Goal: Task Accomplishment & Management: Manage account settings

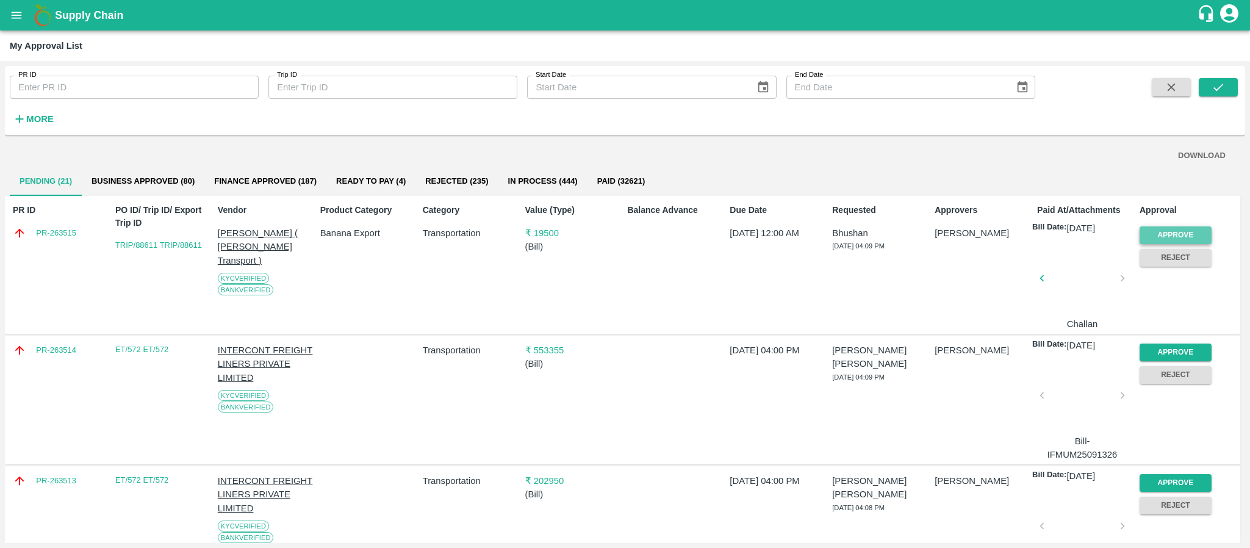
click at [1143, 242] on button "Approve" at bounding box center [1175, 235] width 72 height 18
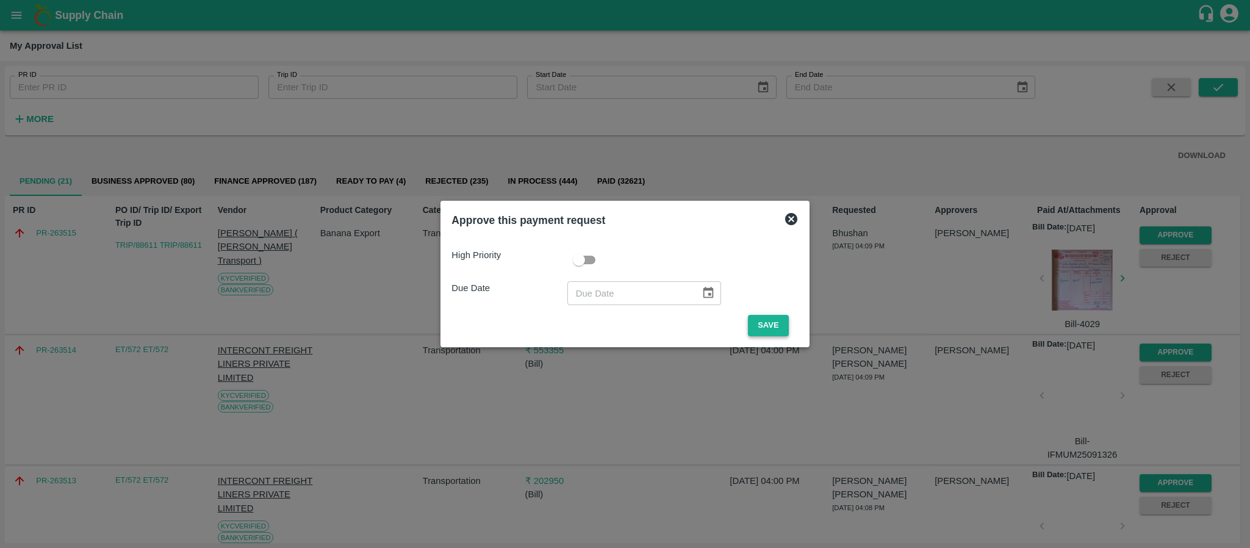
drag, startPoint x: 764, startPoint y: 312, endPoint x: 758, endPoint y: 320, distance: 10.1
click at [758, 320] on div "High Priority Due Date ​ Save" at bounding box center [624, 286] width 346 height 97
click at [758, 320] on button "Save" at bounding box center [768, 325] width 40 height 21
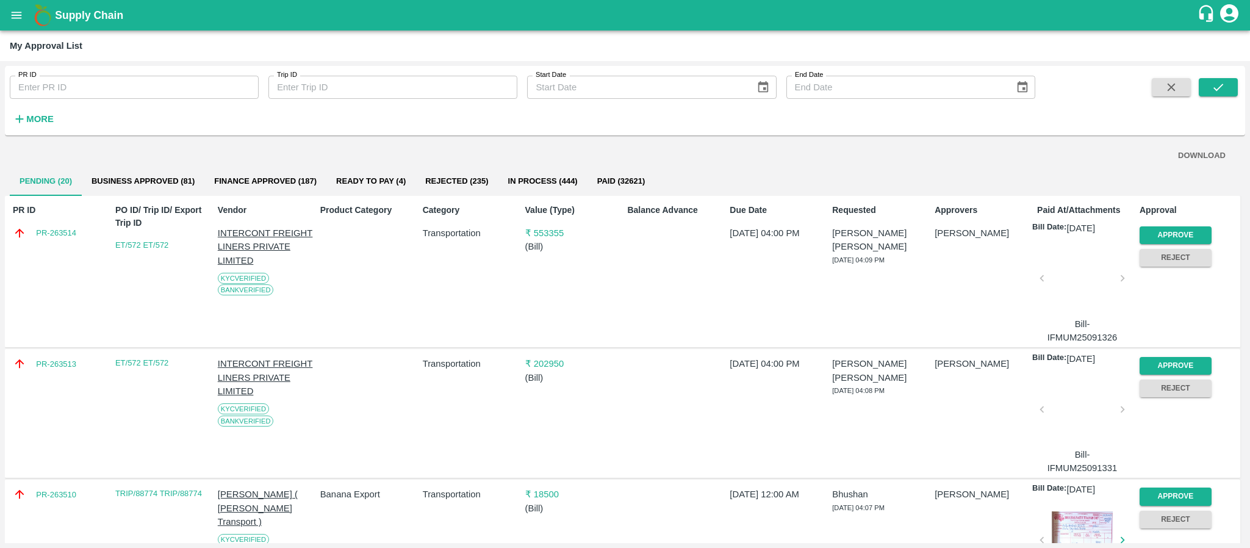
click at [553, 231] on p "₹ 553355" at bounding box center [574, 232] width 98 height 13
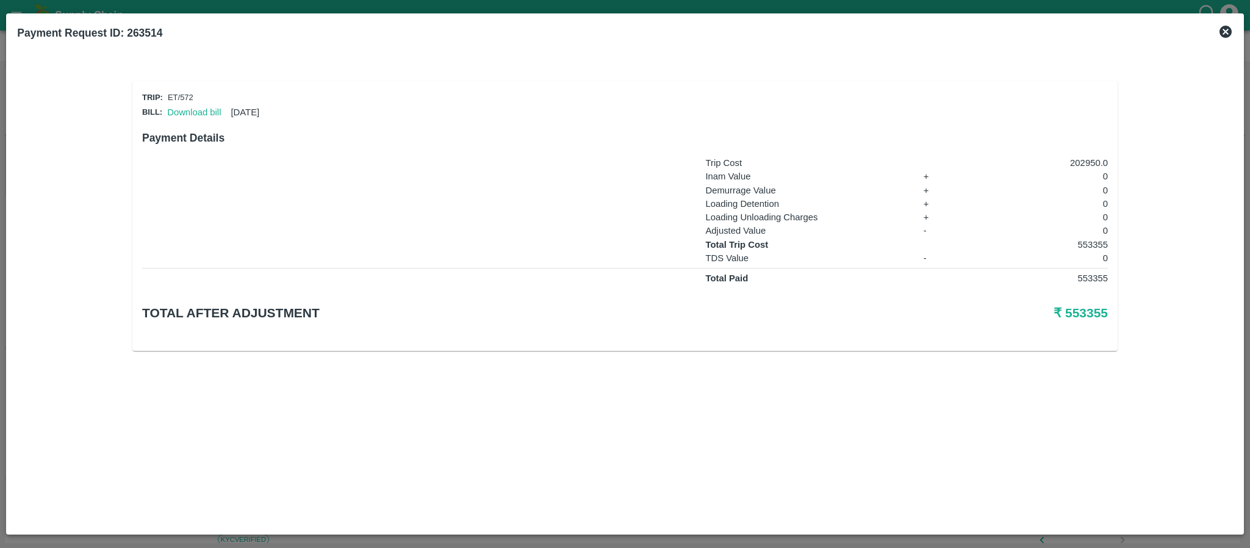
click at [204, 104] on div "Download bill 14 Sep 2025" at bounding box center [210, 110] width 97 height 18
click at [199, 108] on link "Download bill" at bounding box center [194, 112] width 54 height 10
click at [1224, 37] on icon at bounding box center [1225, 32] width 12 height 12
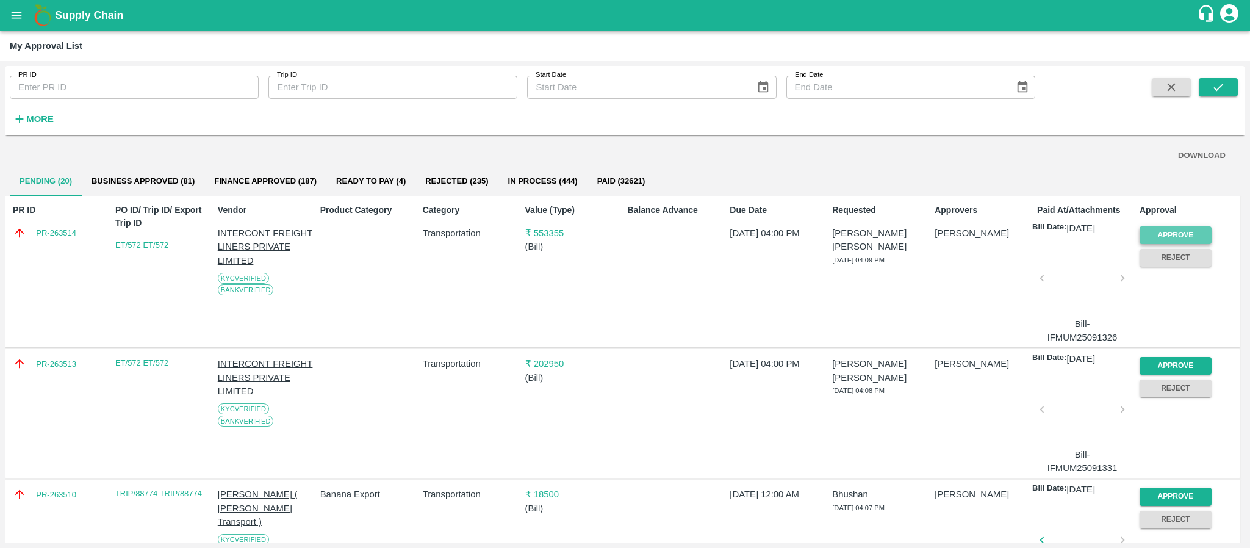
click at [1184, 227] on button "Approve" at bounding box center [1175, 235] width 72 height 18
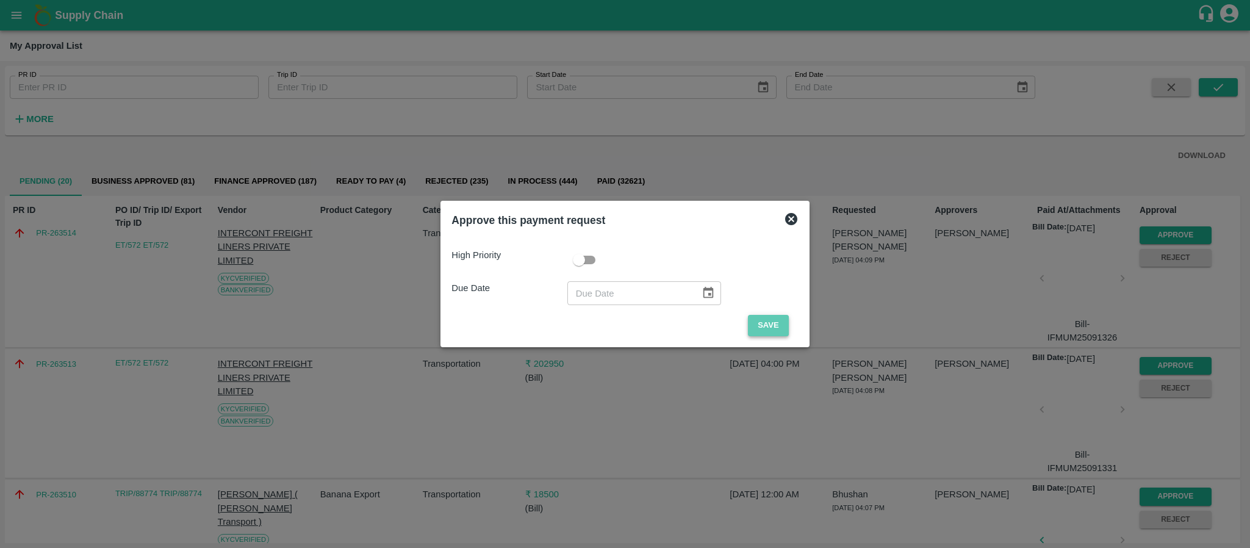
click at [753, 318] on button "Save" at bounding box center [768, 325] width 40 height 21
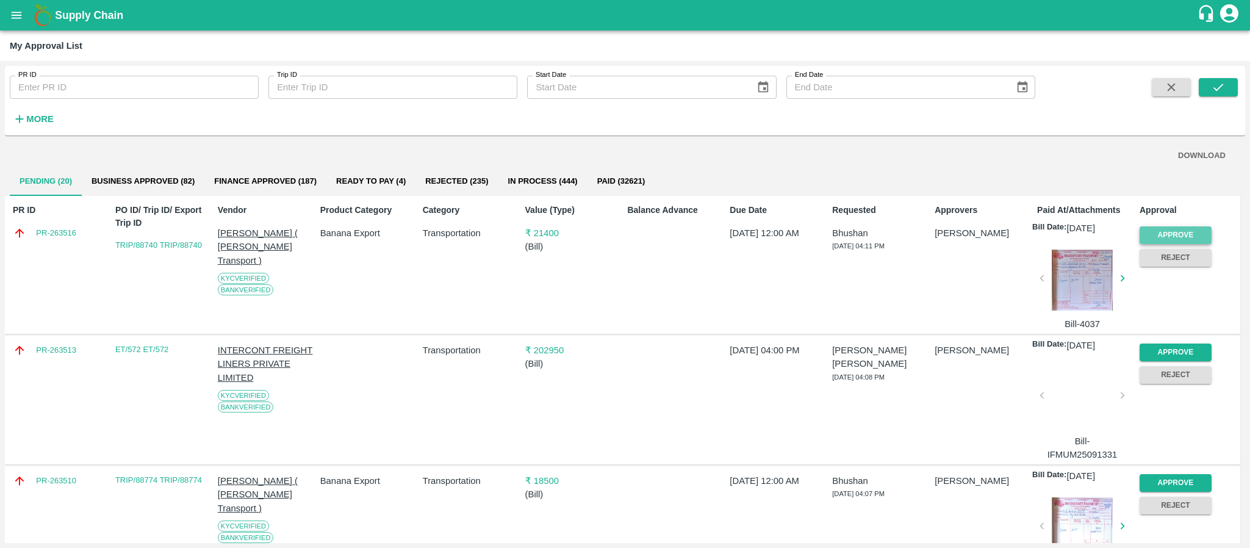
click at [1176, 231] on button "Approve" at bounding box center [1175, 235] width 72 height 18
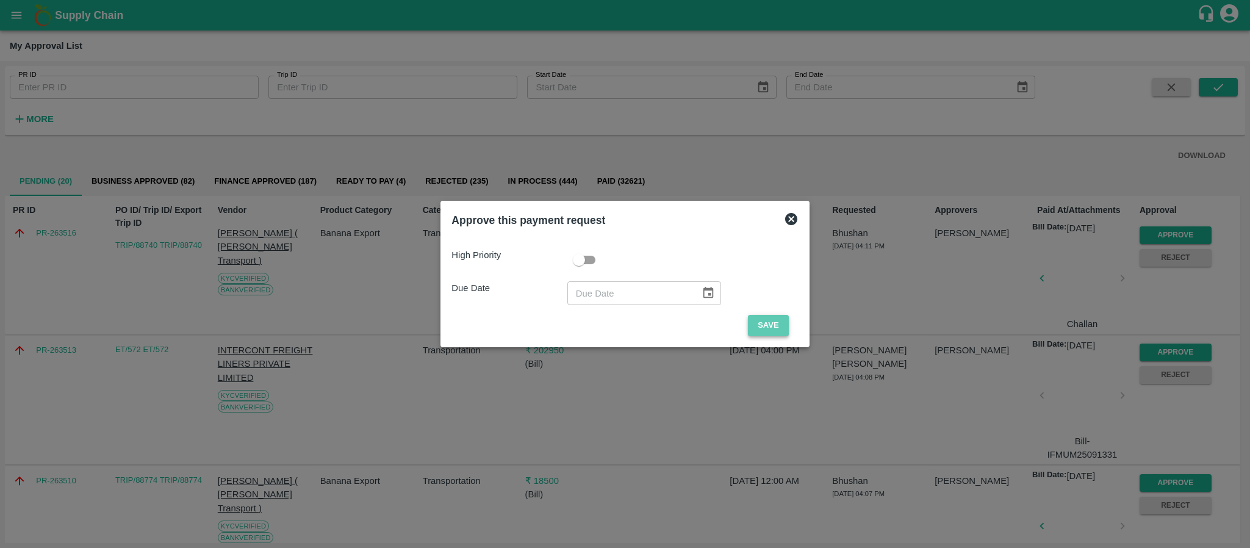
click at [776, 330] on button "Save" at bounding box center [768, 325] width 40 height 21
click at [764, 327] on button "Save" at bounding box center [768, 325] width 40 height 21
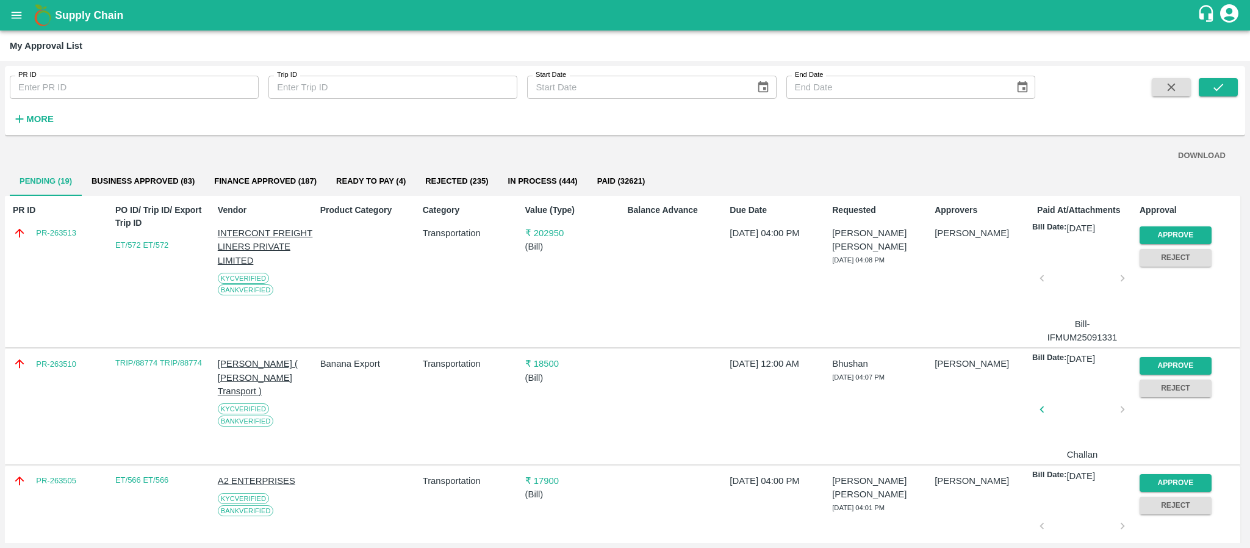
click at [549, 229] on p "₹ 202950" at bounding box center [574, 232] width 98 height 13
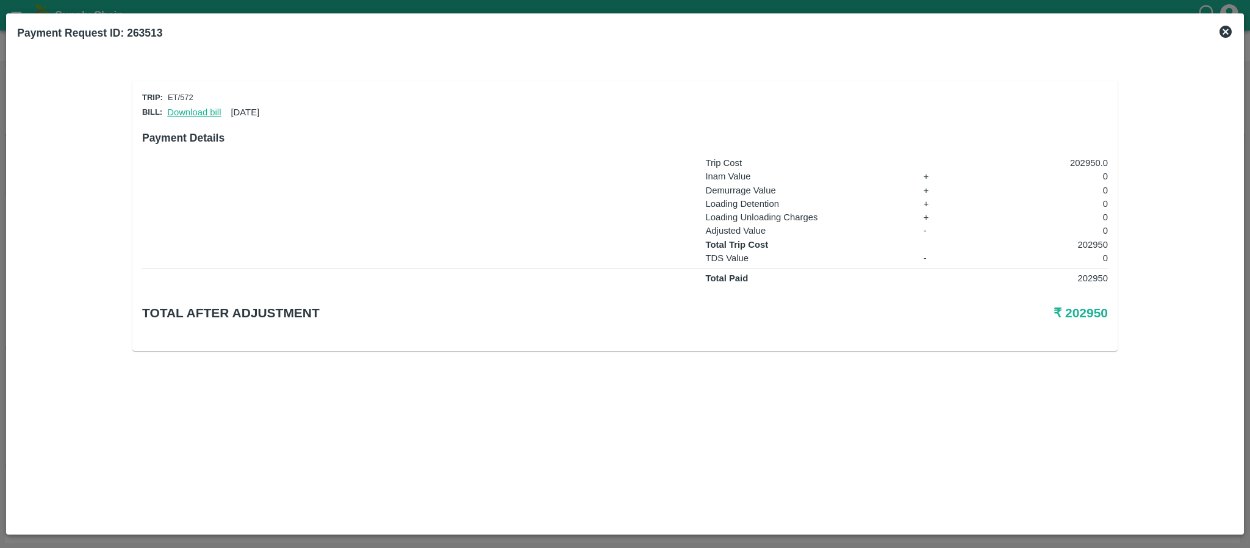
click at [177, 113] on link "Download bill" at bounding box center [194, 112] width 54 height 10
click at [1223, 34] on icon at bounding box center [1225, 31] width 15 height 15
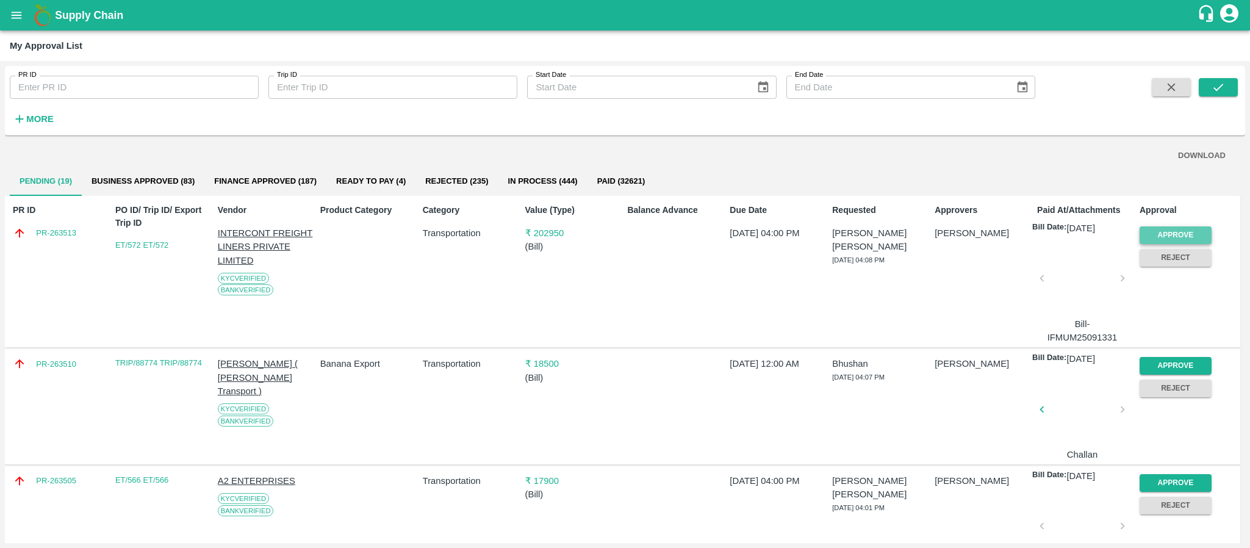
click at [1173, 231] on button "Approve" at bounding box center [1175, 235] width 72 height 18
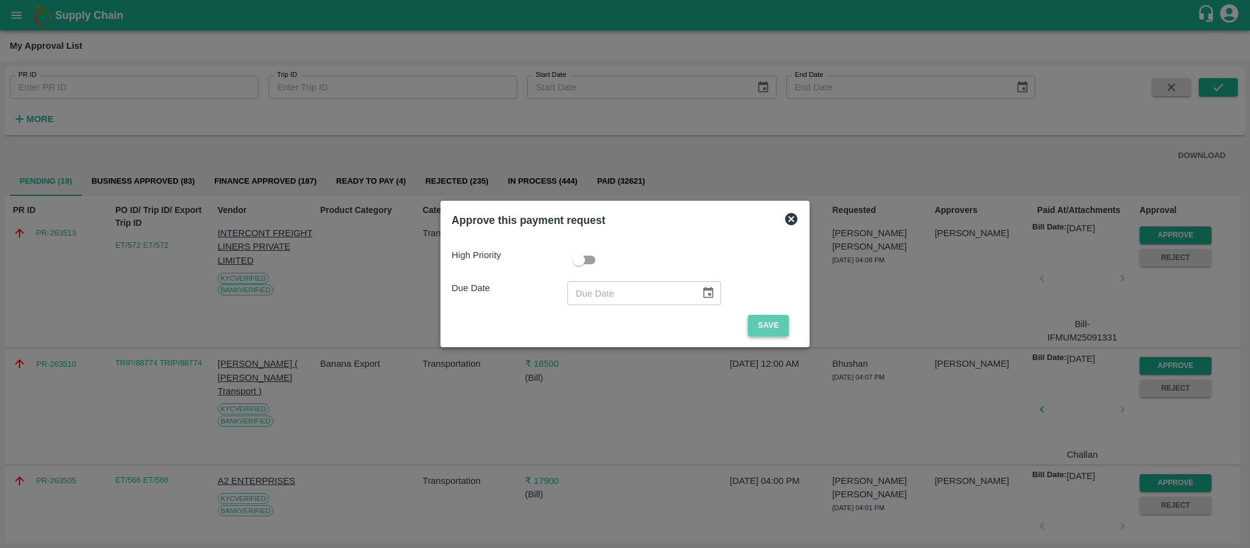
click at [760, 320] on button "Save" at bounding box center [768, 325] width 40 height 21
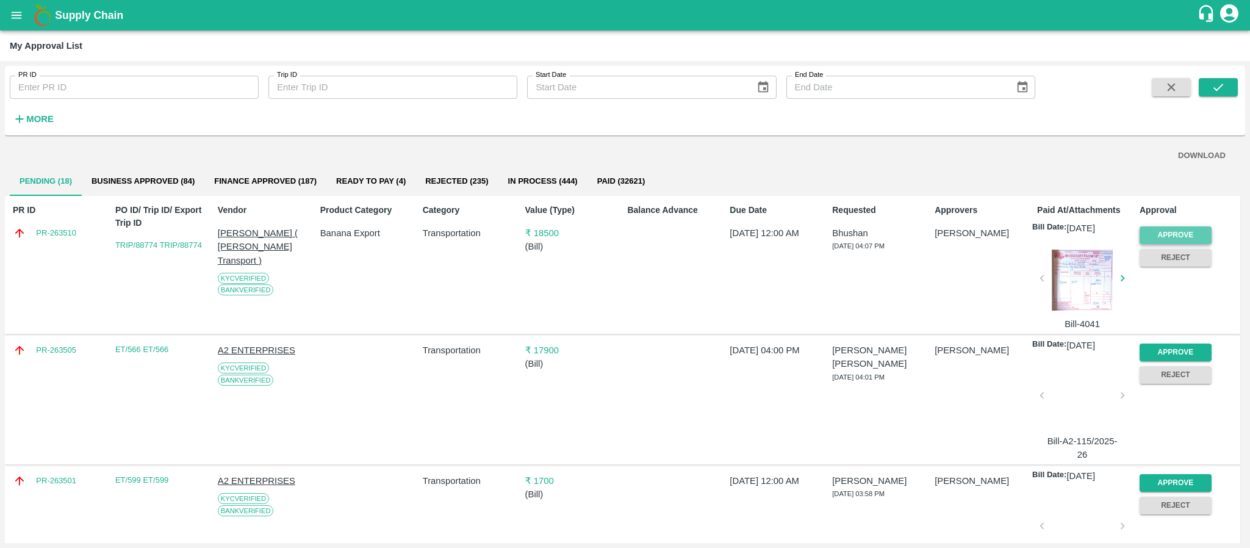
click at [1167, 238] on button "Approve" at bounding box center [1175, 235] width 72 height 18
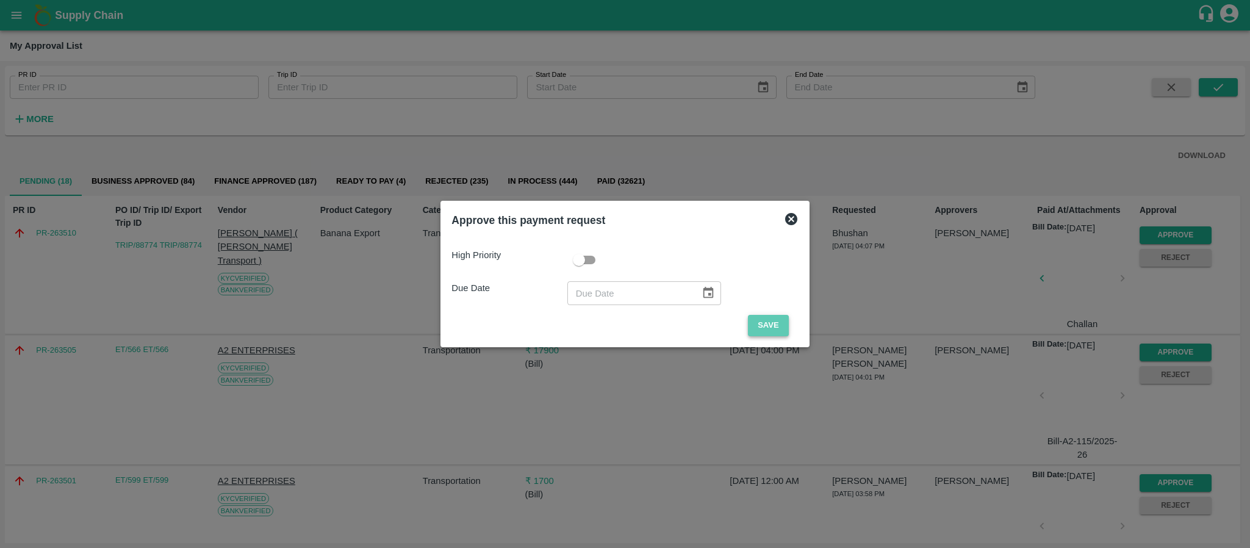
click at [770, 320] on button "Save" at bounding box center [768, 325] width 40 height 21
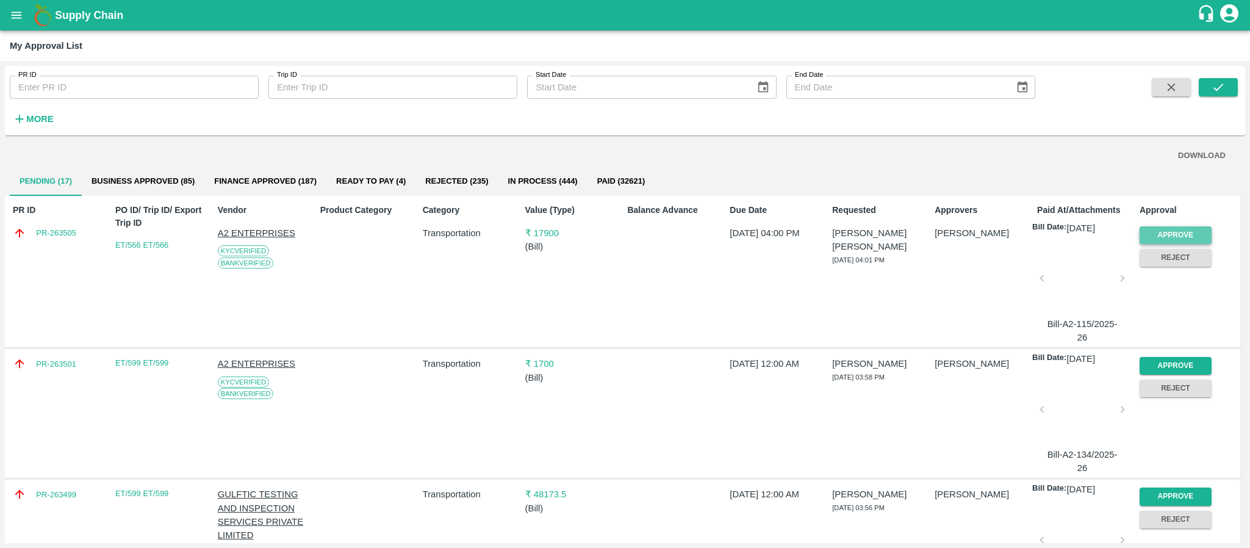
click at [1187, 231] on button "Approve" at bounding box center [1175, 235] width 72 height 18
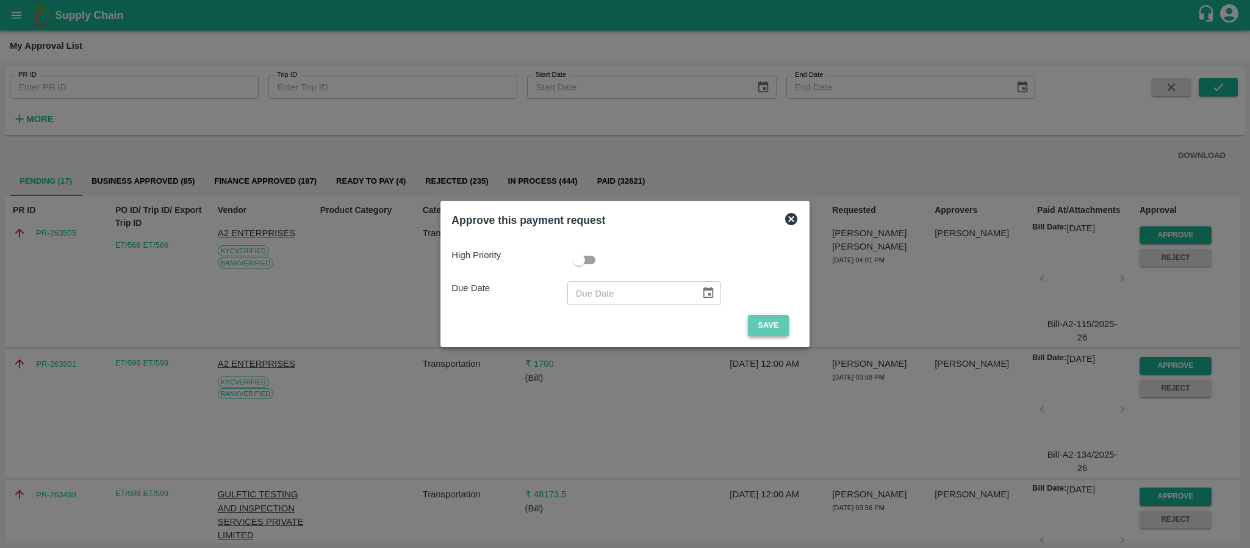
click at [776, 326] on button "Save" at bounding box center [768, 325] width 40 height 21
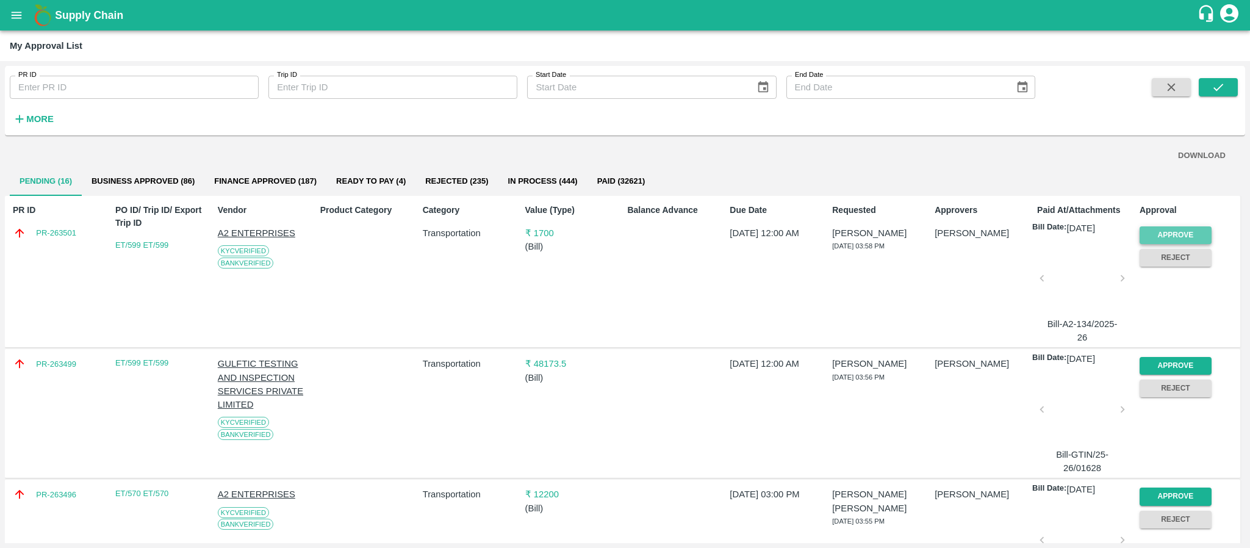
click at [1157, 229] on button "Approve" at bounding box center [1175, 235] width 72 height 18
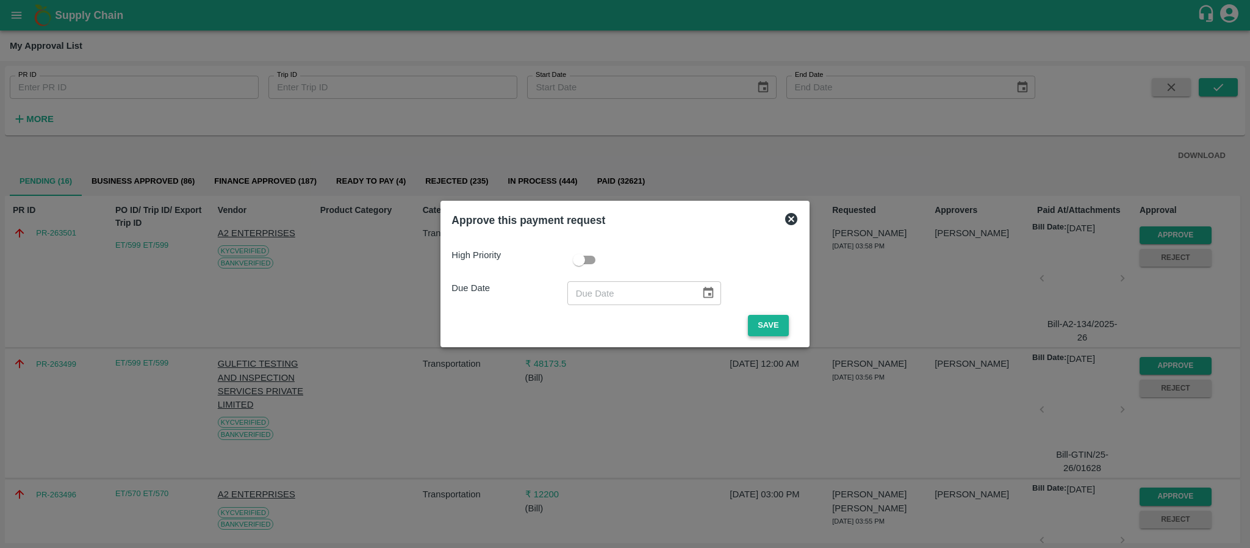
click at [767, 326] on button "Save" at bounding box center [768, 325] width 40 height 21
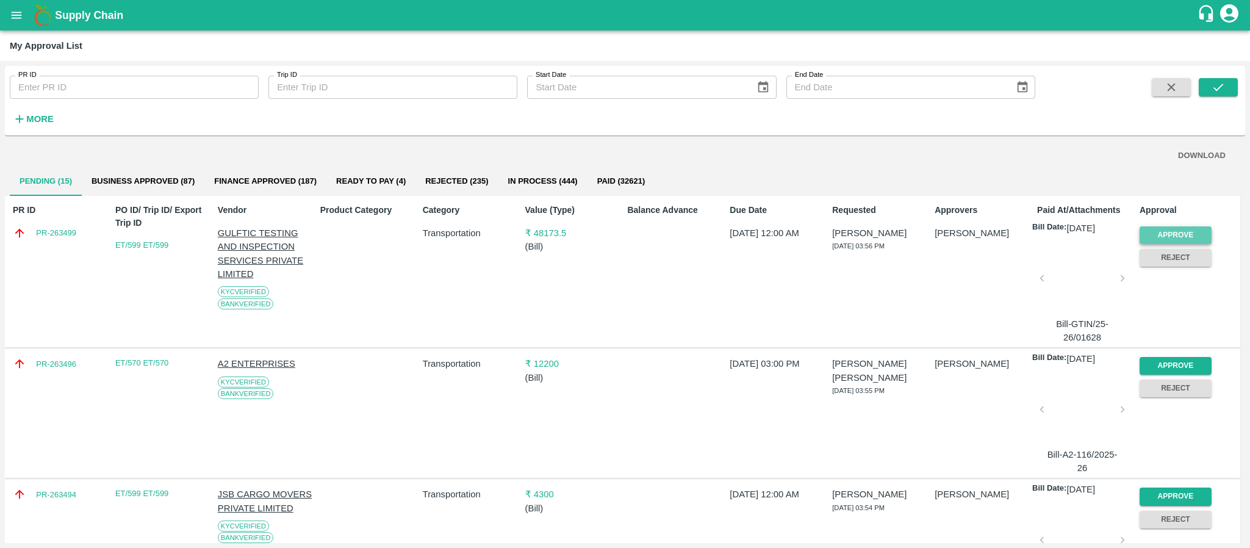
click at [1173, 233] on button "Approve" at bounding box center [1175, 235] width 72 height 18
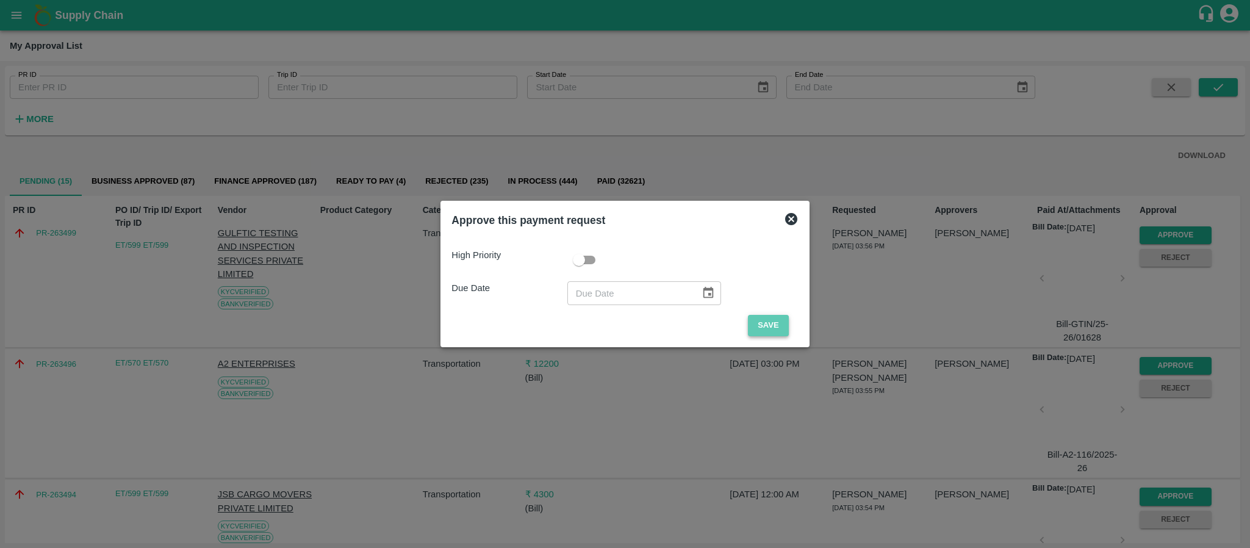
click at [773, 318] on button "Save" at bounding box center [768, 325] width 40 height 21
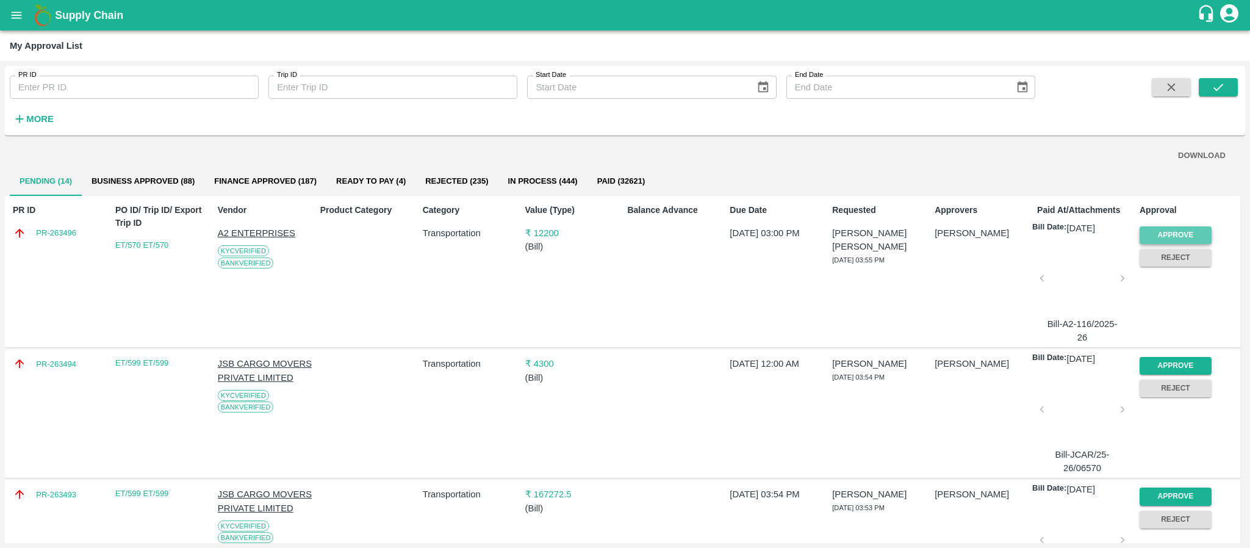
click at [1164, 229] on button "Approve" at bounding box center [1175, 235] width 72 height 18
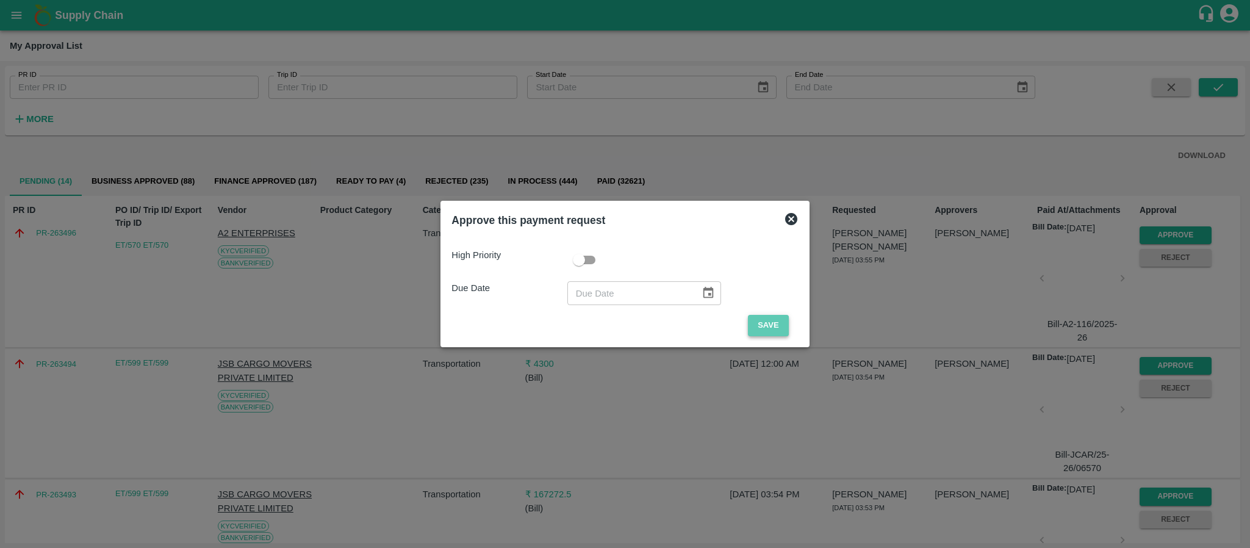
click at [763, 324] on button "Save" at bounding box center [768, 325] width 40 height 21
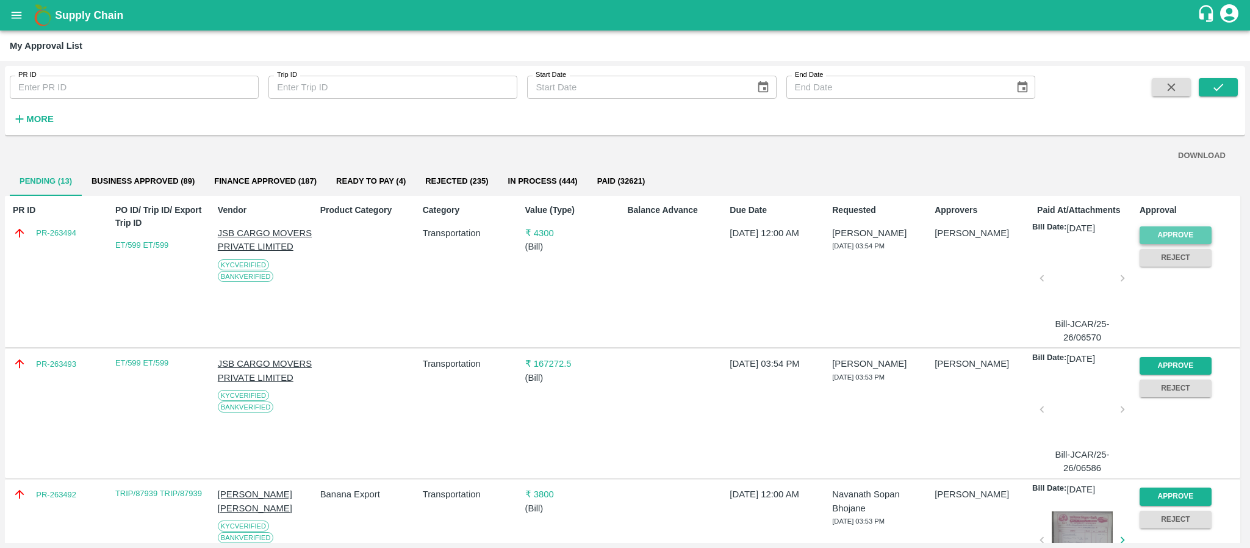
click at [1153, 235] on button "Approve" at bounding box center [1175, 235] width 72 height 18
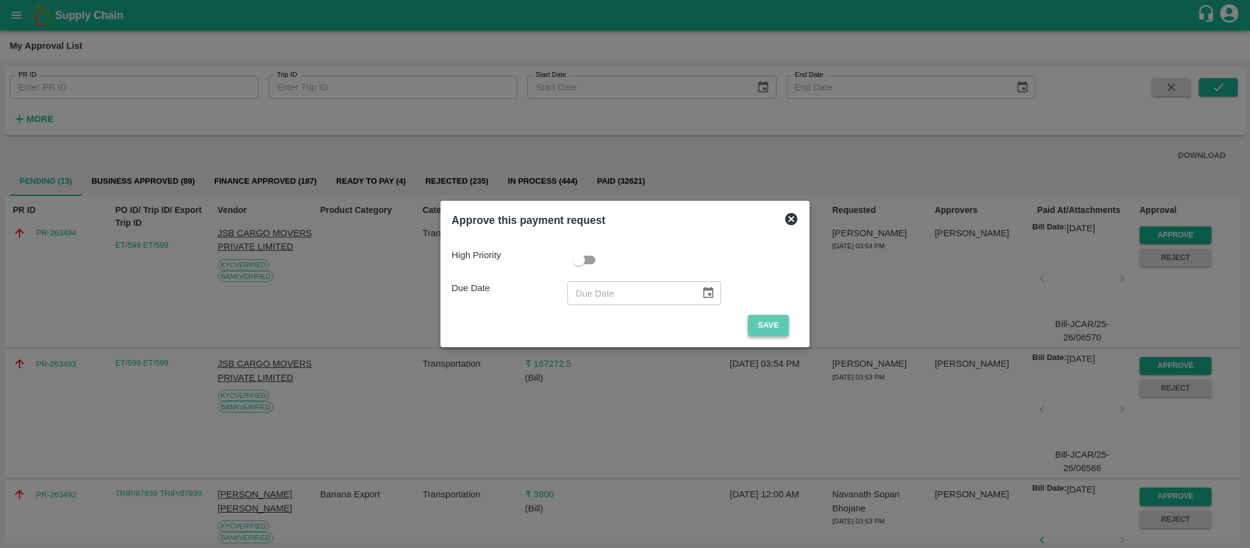
click at [781, 322] on button "Save" at bounding box center [768, 325] width 40 height 21
click at [765, 322] on button "Save" at bounding box center [768, 325] width 40 height 21
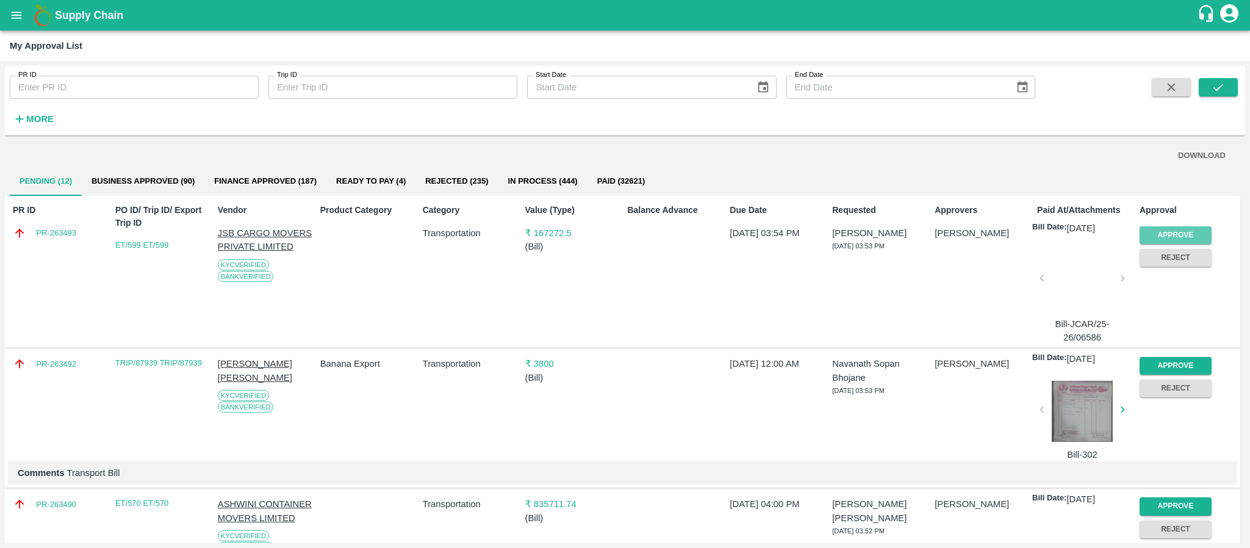
click at [1170, 236] on button "Approve" at bounding box center [1175, 235] width 72 height 18
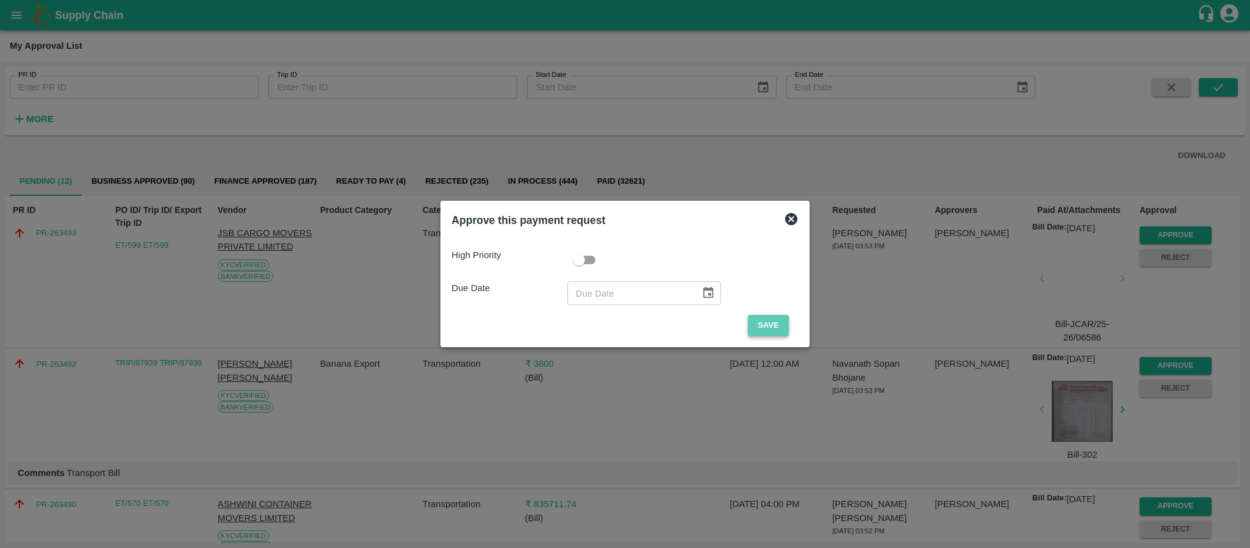
click at [765, 321] on button "Save" at bounding box center [768, 325] width 40 height 21
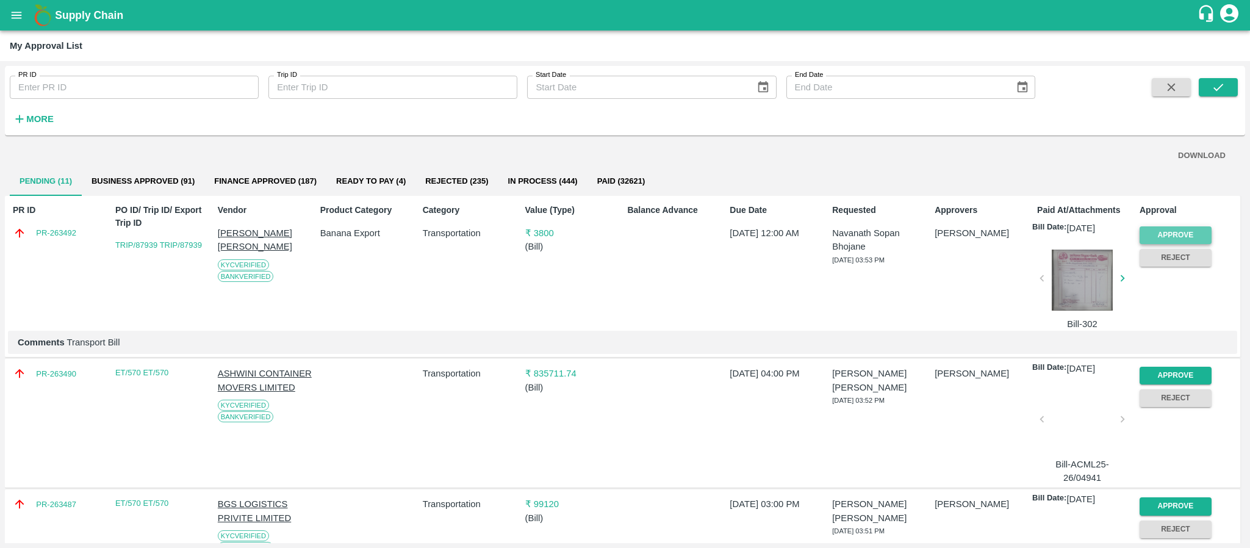
click at [1151, 236] on button "Approve" at bounding box center [1175, 235] width 72 height 18
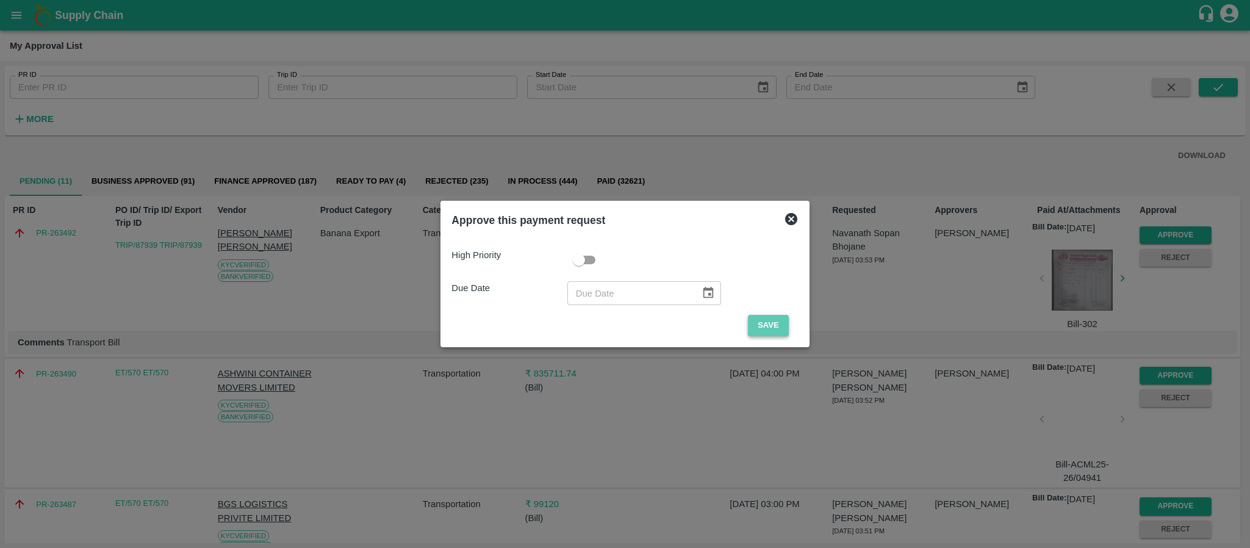
click at [765, 322] on button "Save" at bounding box center [768, 325] width 40 height 21
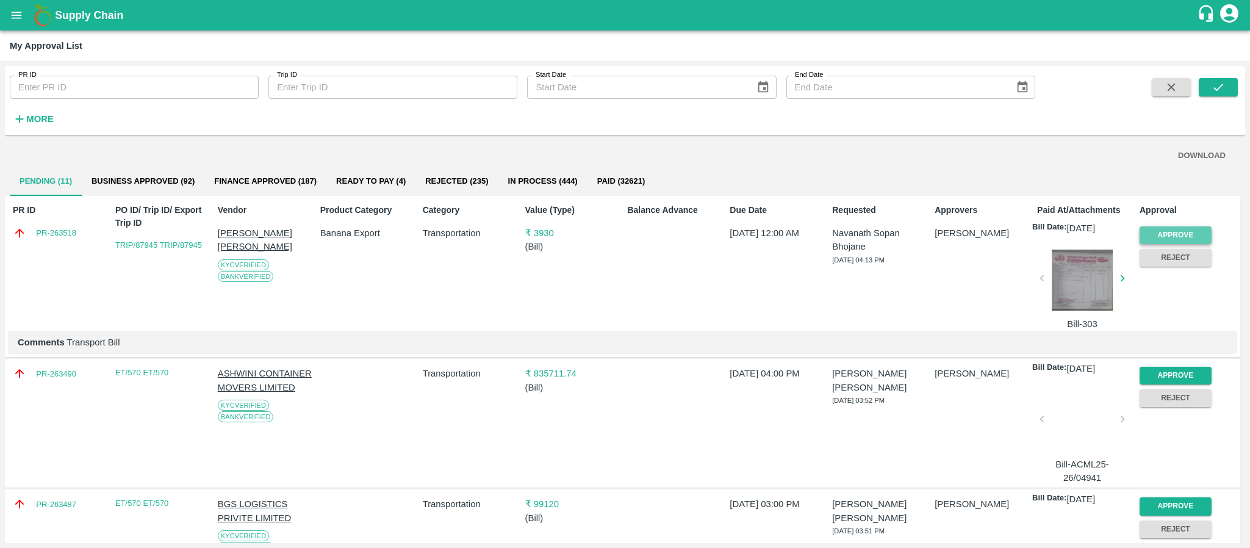
click at [1162, 231] on button "Approve" at bounding box center [1175, 235] width 72 height 18
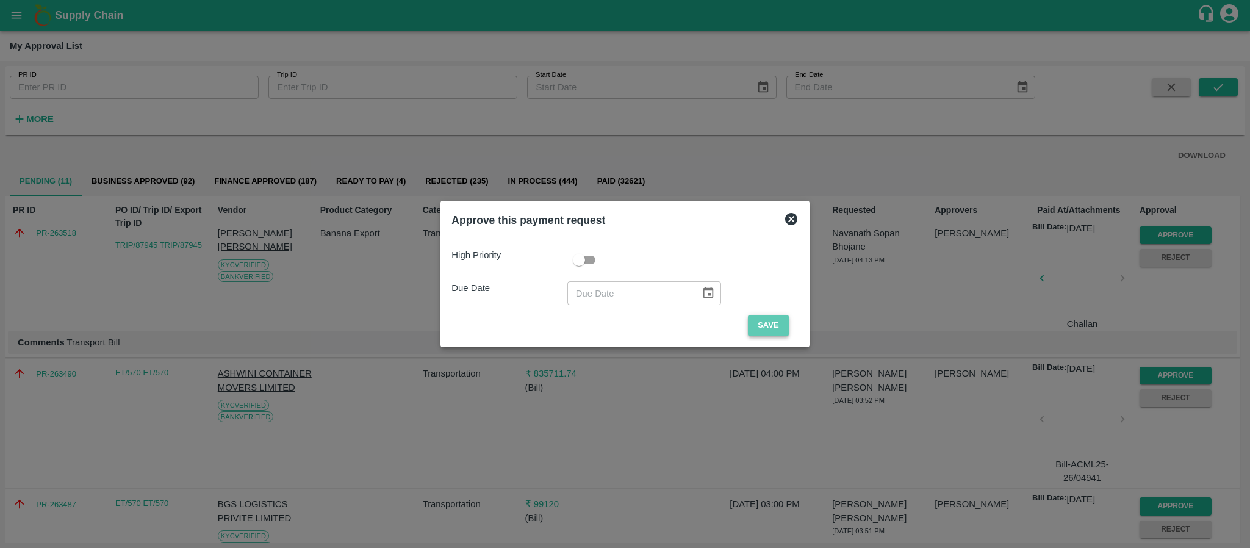
click at [752, 322] on button "Save" at bounding box center [768, 325] width 40 height 21
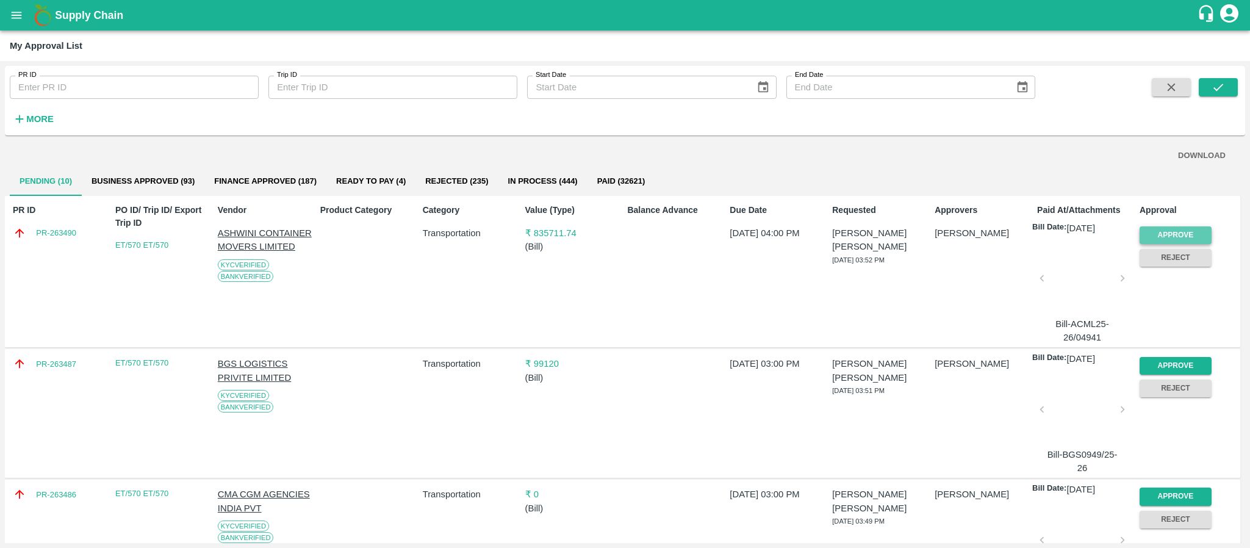
click at [1150, 241] on button "Approve" at bounding box center [1175, 235] width 72 height 18
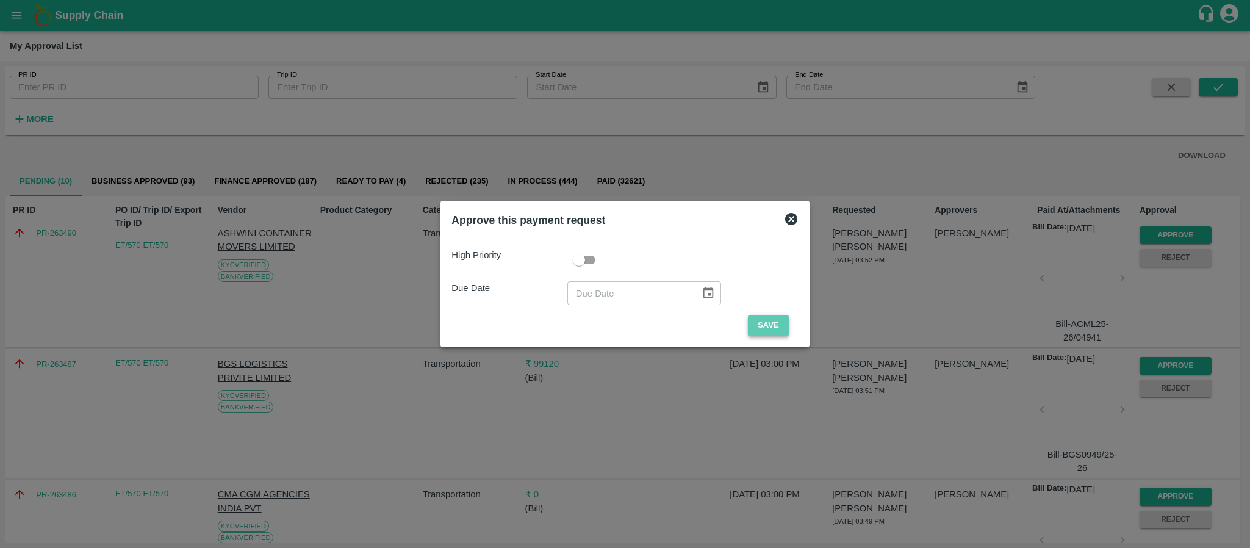
click at [763, 315] on button "Save" at bounding box center [768, 325] width 40 height 21
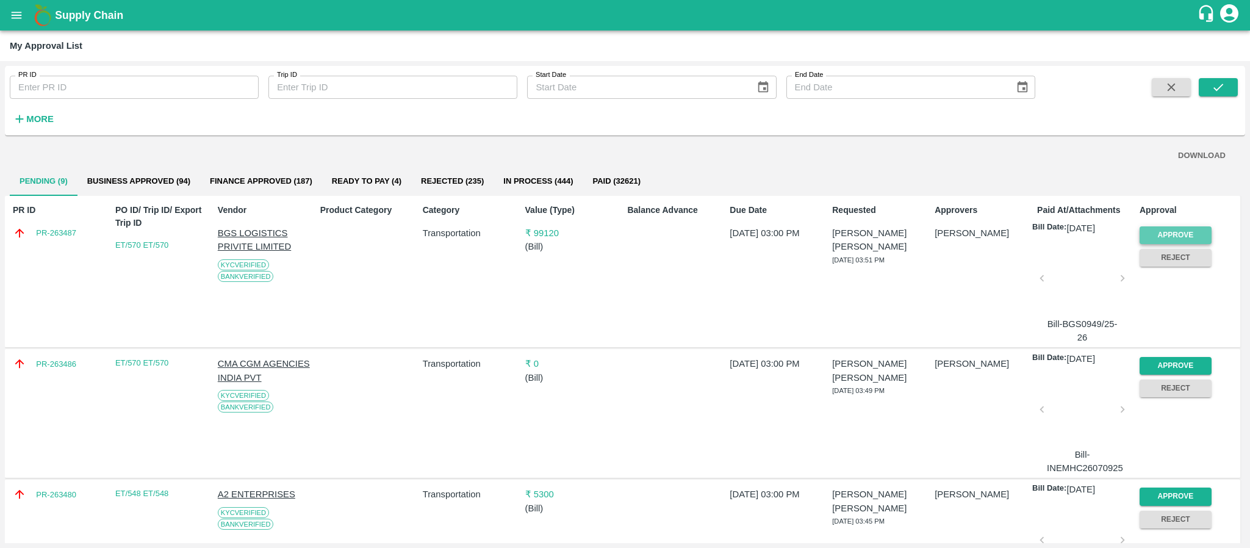
click at [1178, 227] on button "Approve" at bounding box center [1175, 235] width 72 height 18
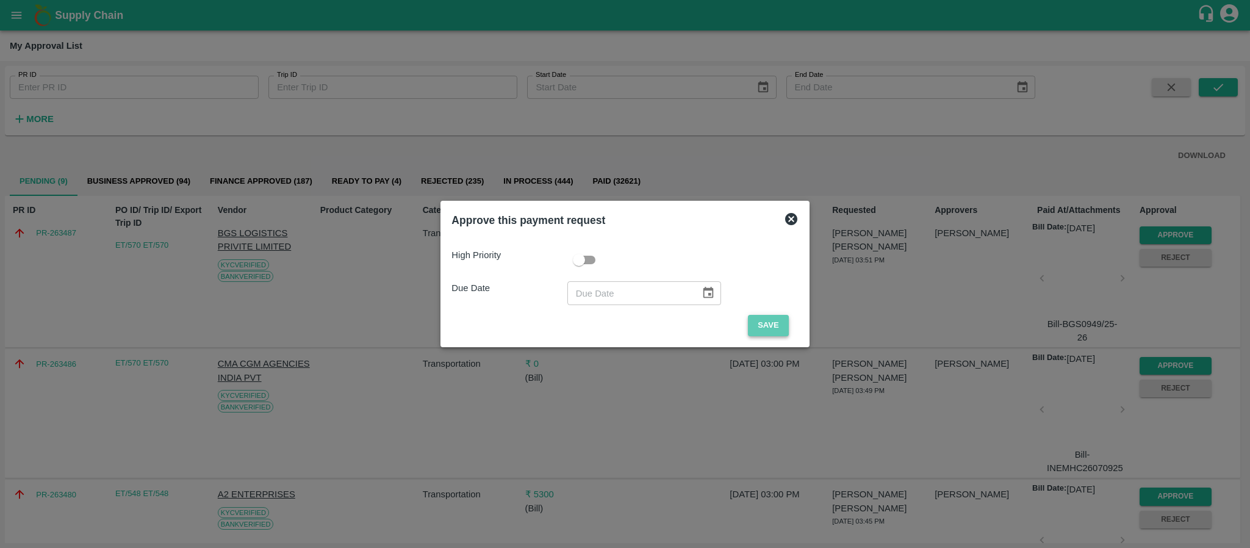
click at [765, 321] on button "Save" at bounding box center [768, 325] width 40 height 21
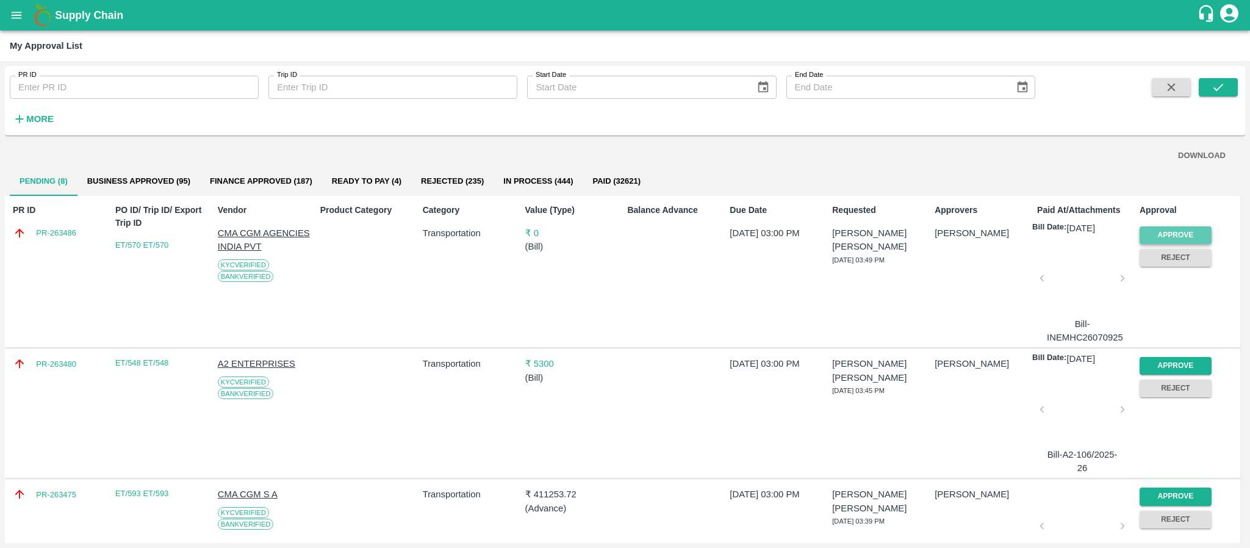
click at [1155, 227] on button "Approve" at bounding box center [1175, 235] width 72 height 18
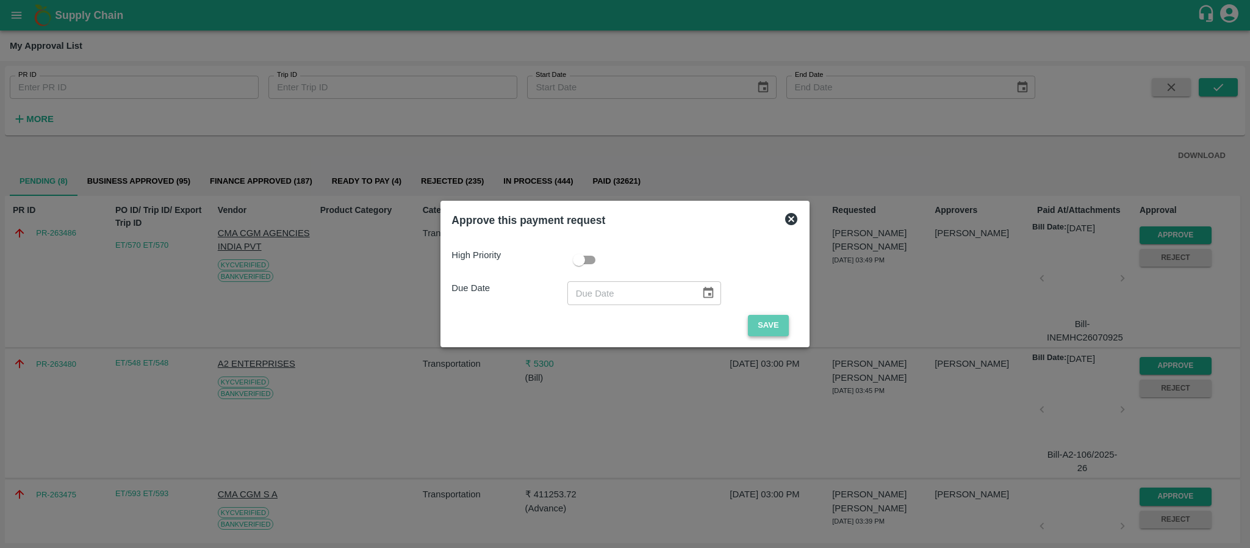
click at [773, 333] on button "Save" at bounding box center [768, 325] width 40 height 21
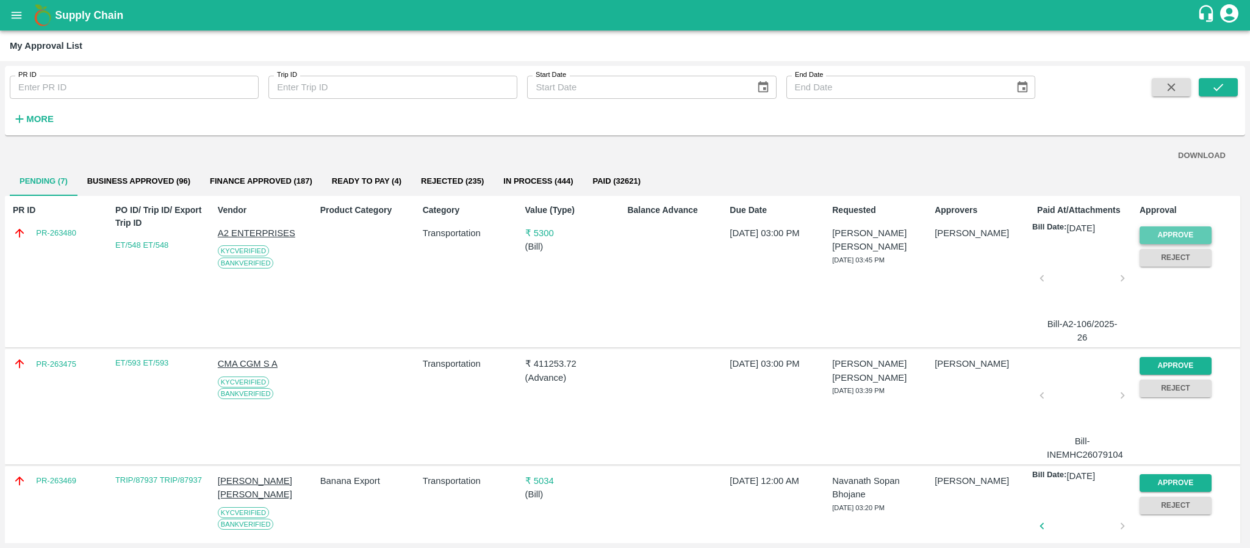
click at [1150, 231] on button "Approve" at bounding box center [1175, 235] width 72 height 18
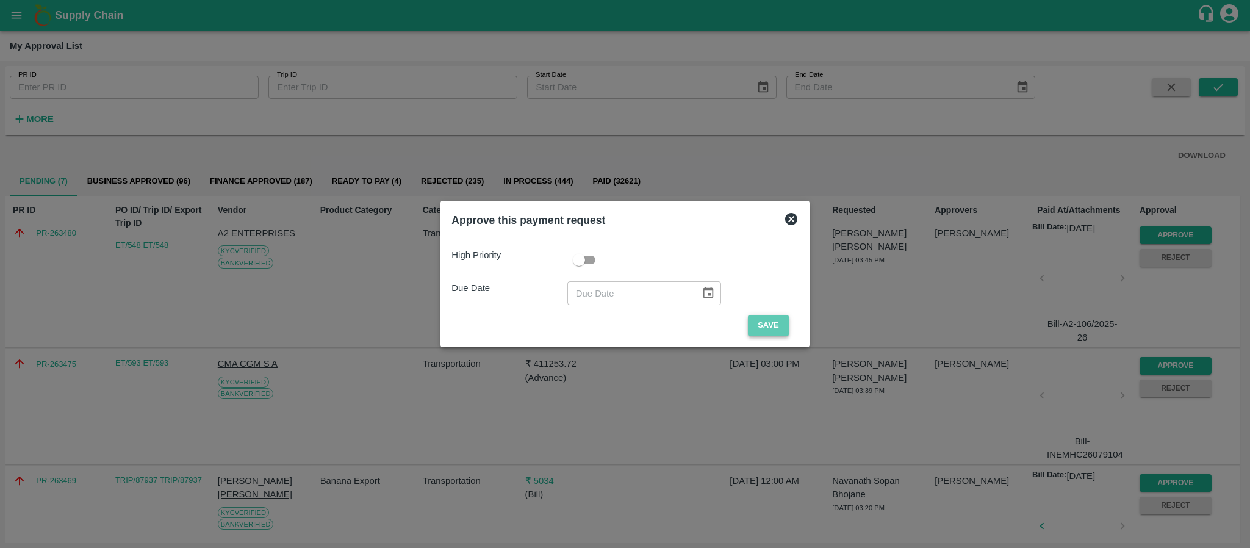
click at [762, 328] on button "Save" at bounding box center [768, 325] width 40 height 21
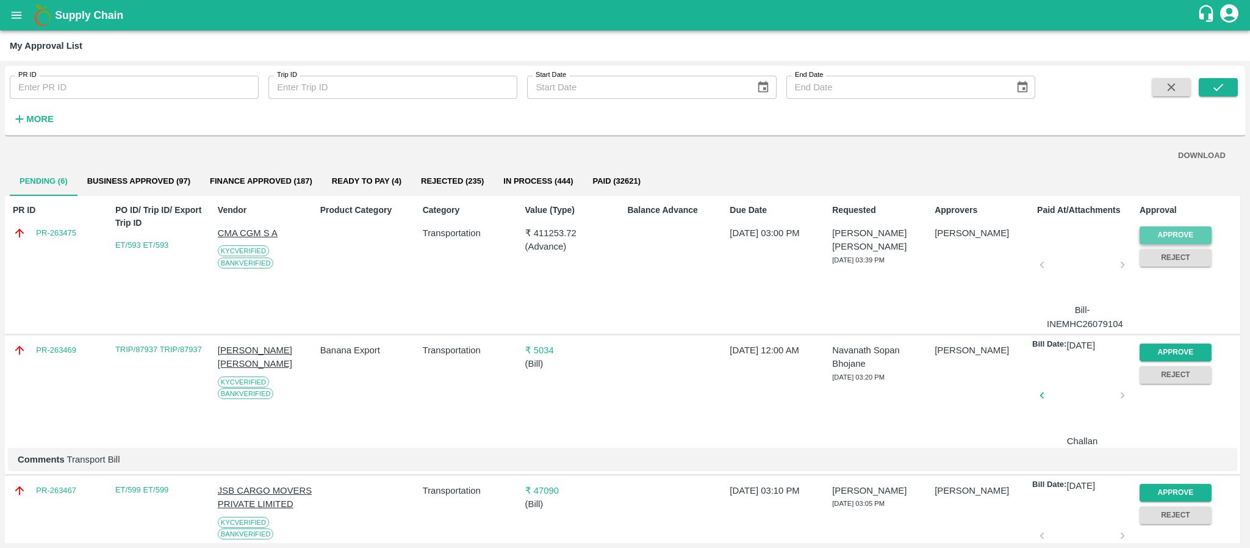
click at [1164, 236] on button "Approve" at bounding box center [1175, 235] width 72 height 18
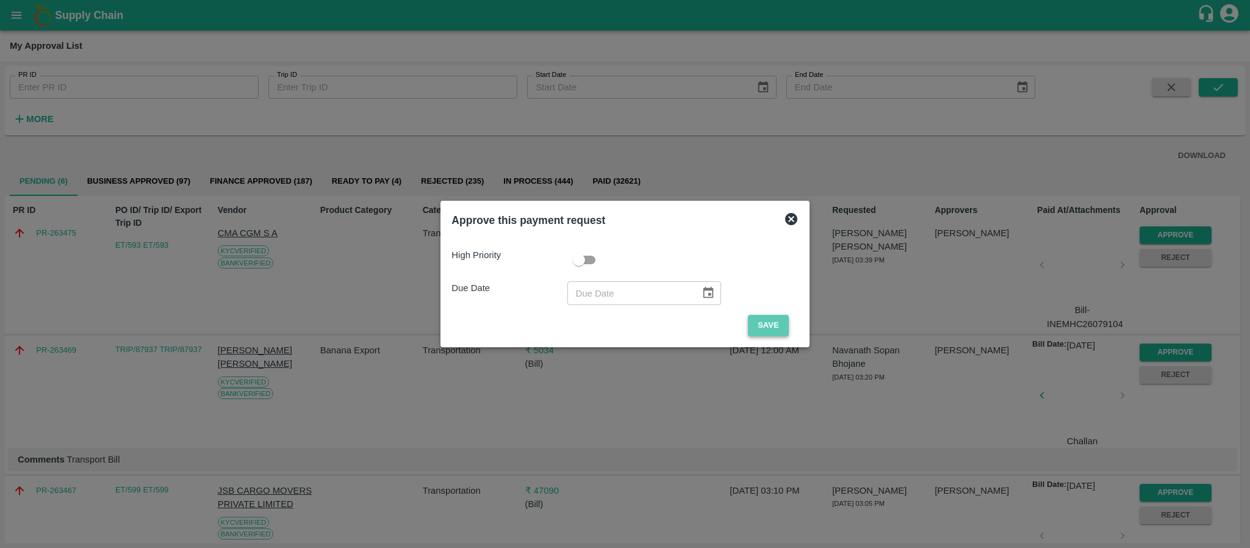
click at [762, 321] on button "Save" at bounding box center [768, 325] width 40 height 21
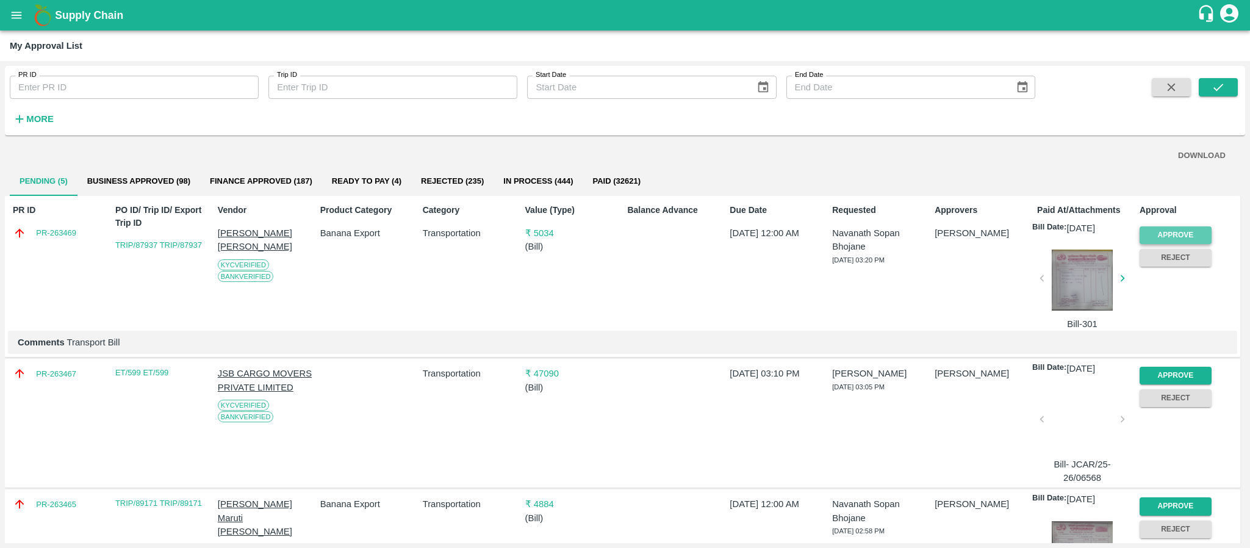
click at [1198, 236] on button "Approve" at bounding box center [1175, 235] width 72 height 18
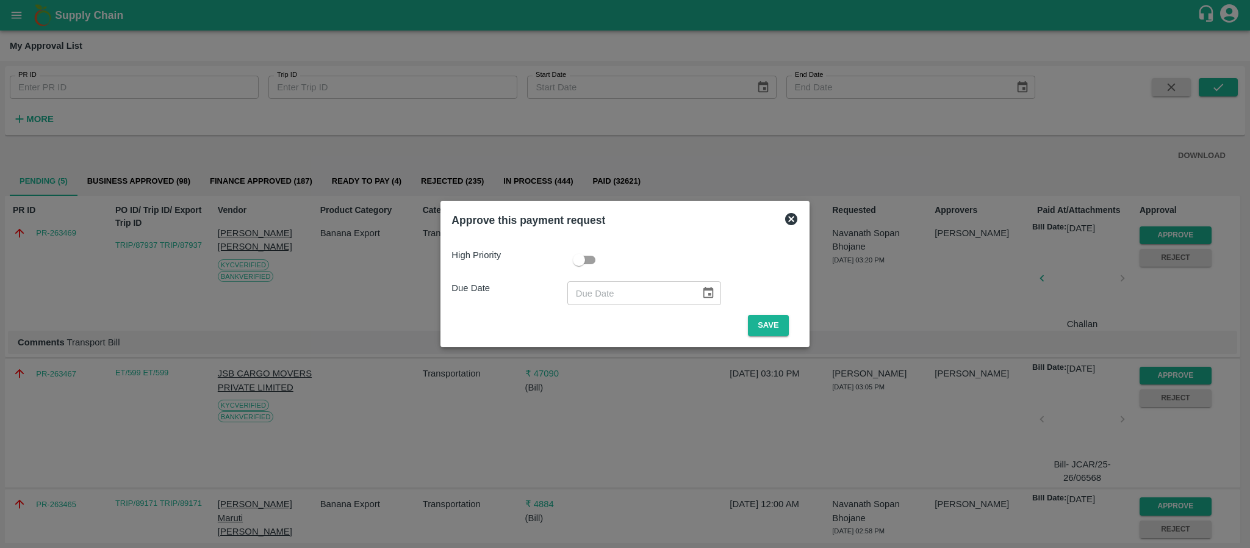
click at [773, 312] on div "High Priority Due Date ​ Save" at bounding box center [624, 286] width 346 height 97
click at [762, 324] on button "Save" at bounding box center [768, 325] width 40 height 21
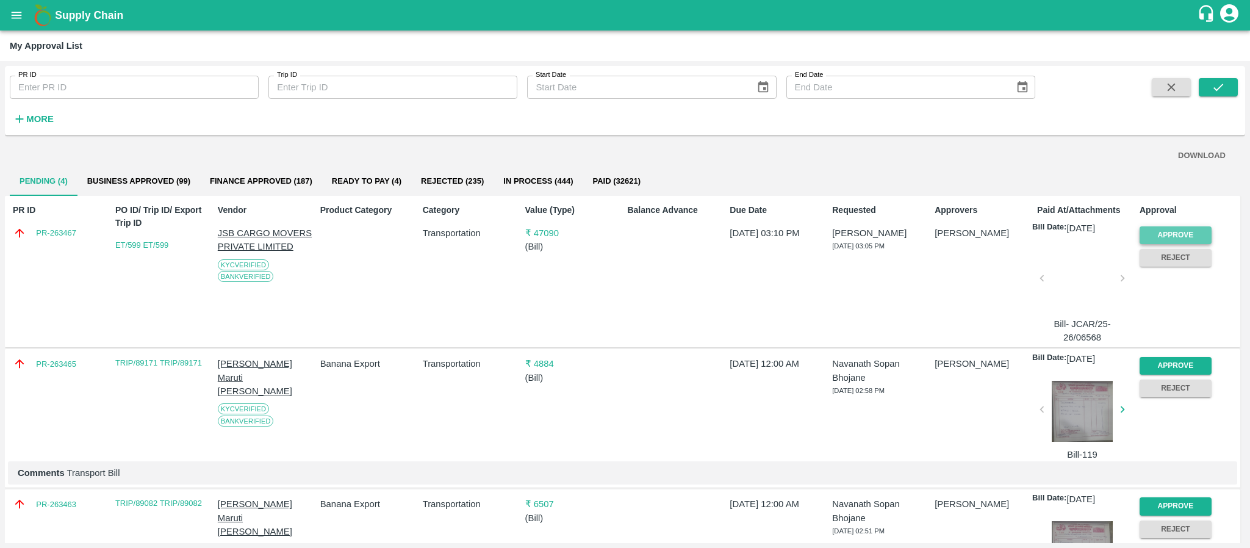
click at [1167, 232] on button "Approve" at bounding box center [1175, 235] width 72 height 18
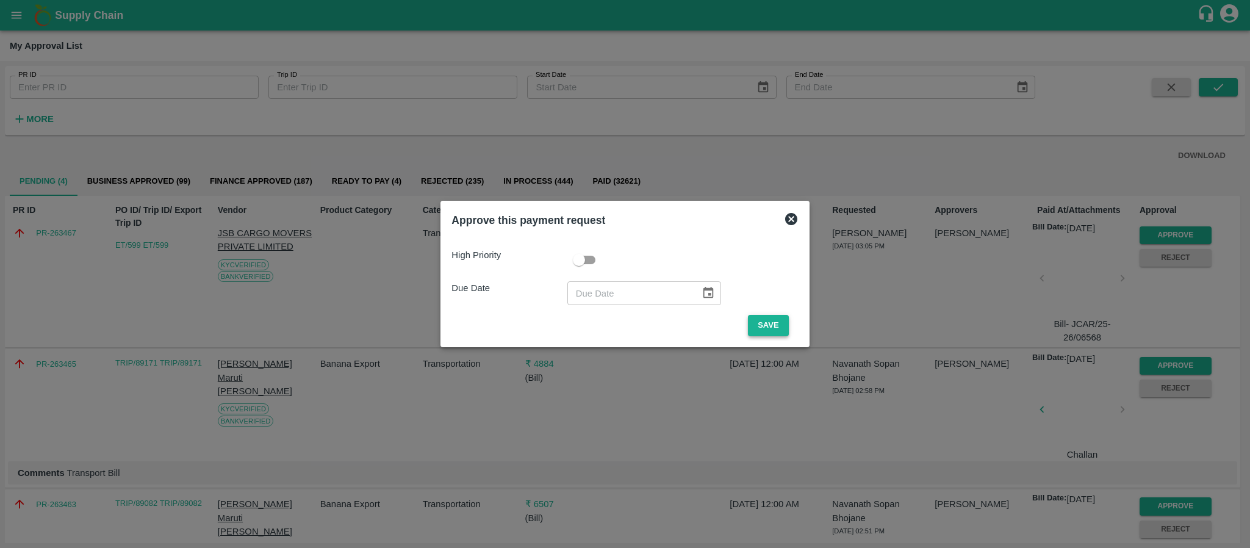
click at [756, 324] on button "Save" at bounding box center [768, 325] width 40 height 21
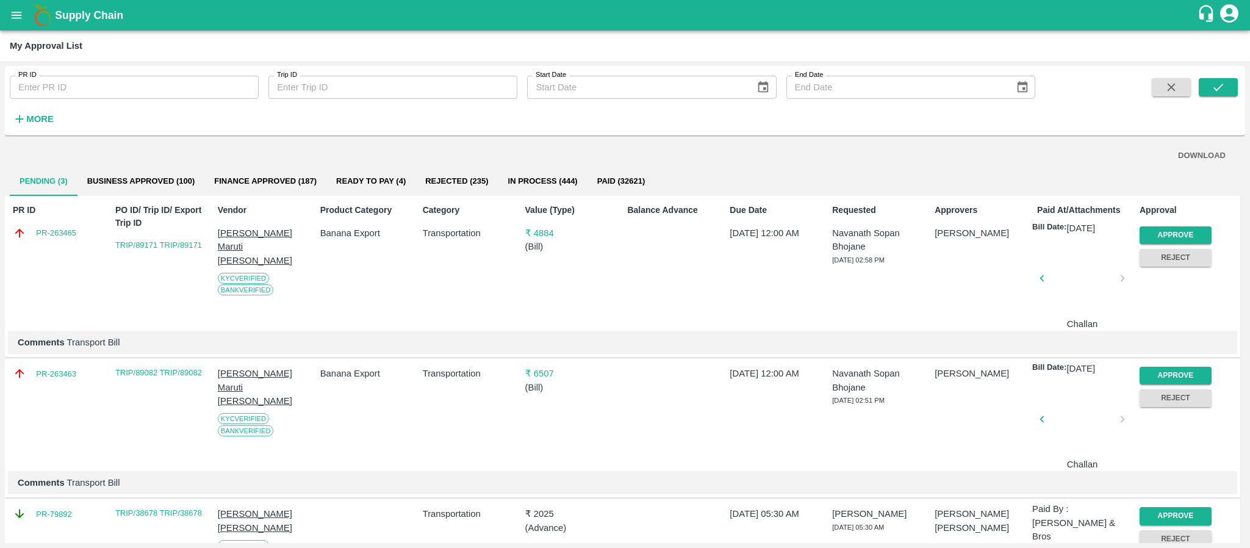
click at [1175, 224] on div "Approve" at bounding box center [1172, 232] width 77 height 23
click at [1173, 231] on button "Approve" at bounding box center [1175, 235] width 72 height 18
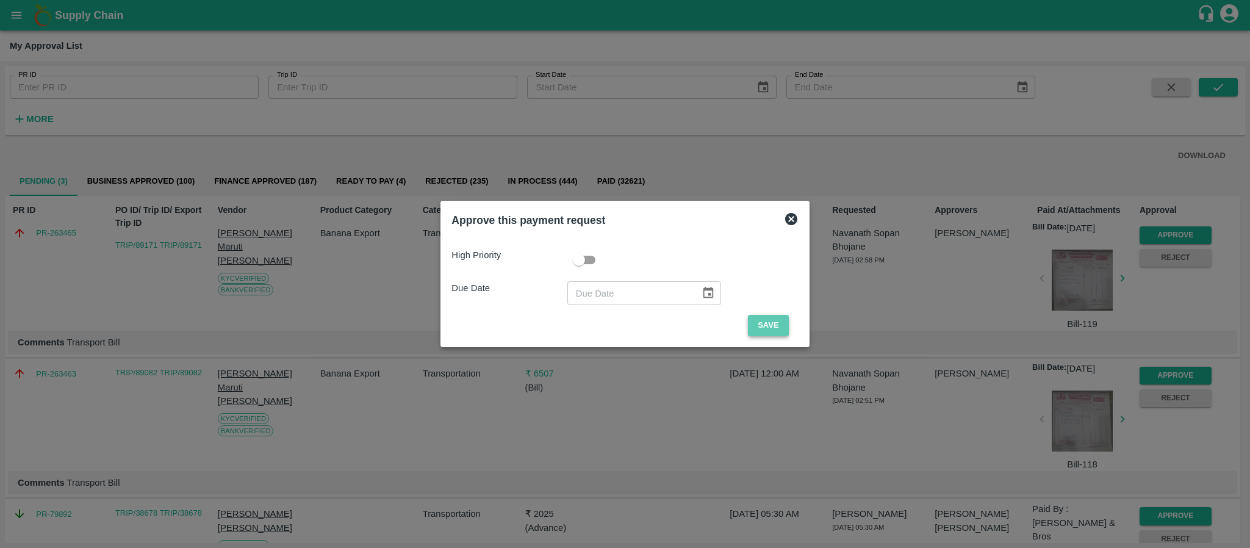
click at [774, 331] on button "Save" at bounding box center [768, 325] width 40 height 21
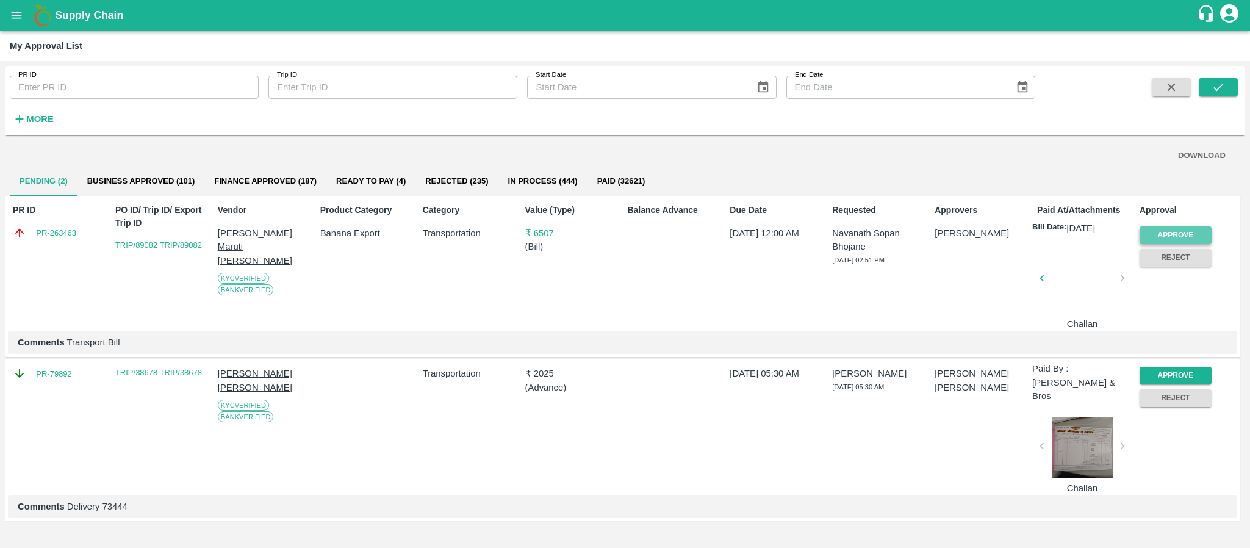
click at [1173, 235] on button "Approve" at bounding box center [1175, 235] width 72 height 18
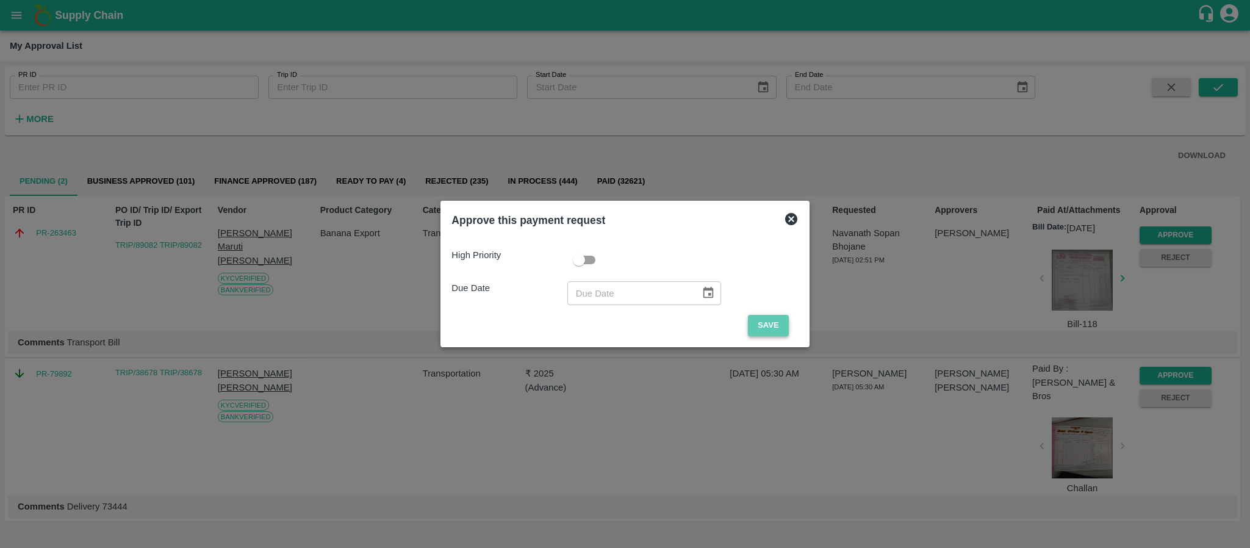
click at [765, 323] on button "Save" at bounding box center [768, 325] width 40 height 21
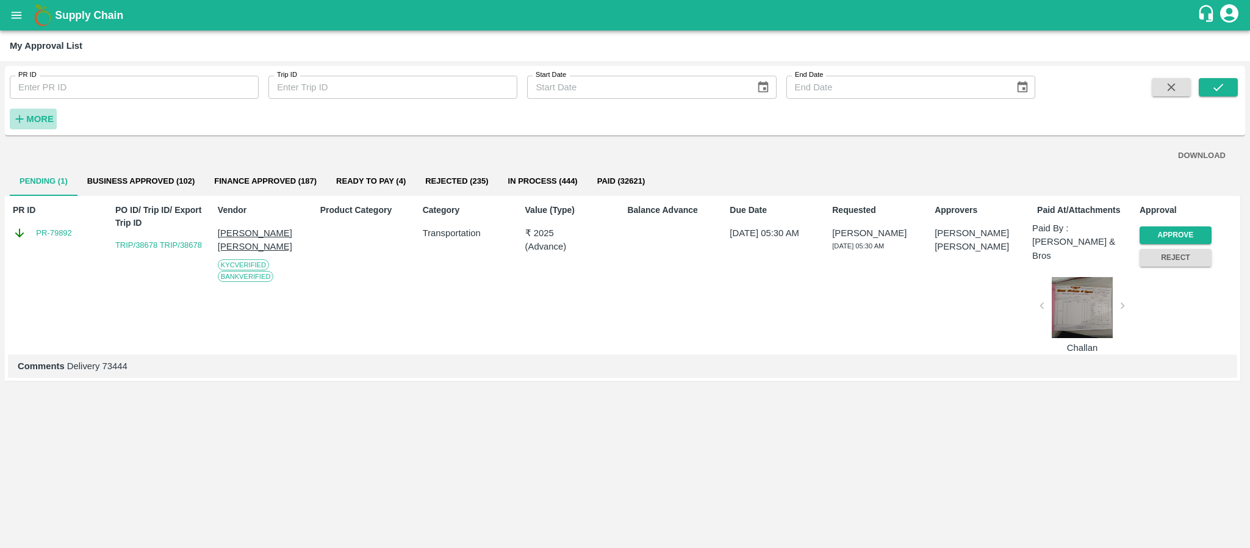
click at [46, 117] on strong "More" at bounding box center [39, 119] width 27 height 10
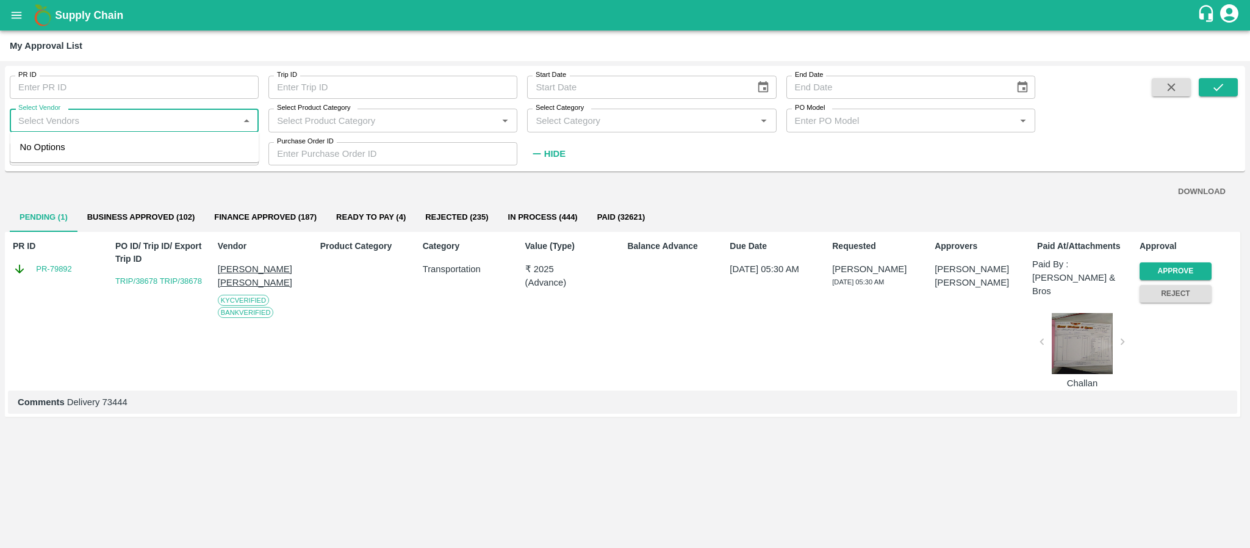
click at [48, 114] on input "Select Vendor" at bounding box center [123, 120] width 221 height 16
click at [49, 145] on div "A2 ENTERPRISES-Transporter" at bounding box center [88, 146] width 127 height 13
type input "A2 ENTERPRISES-Transporter"
click at [1219, 90] on icon "submit" at bounding box center [1217, 86] width 13 height 13
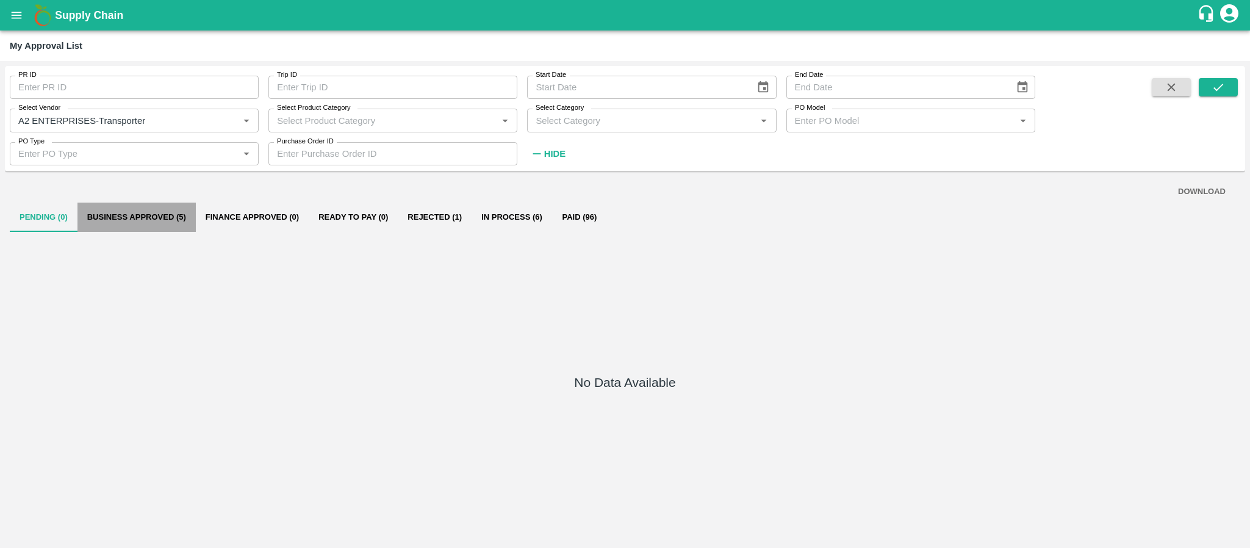
click at [141, 213] on button "Business Approved (5)" at bounding box center [136, 216] width 118 height 29
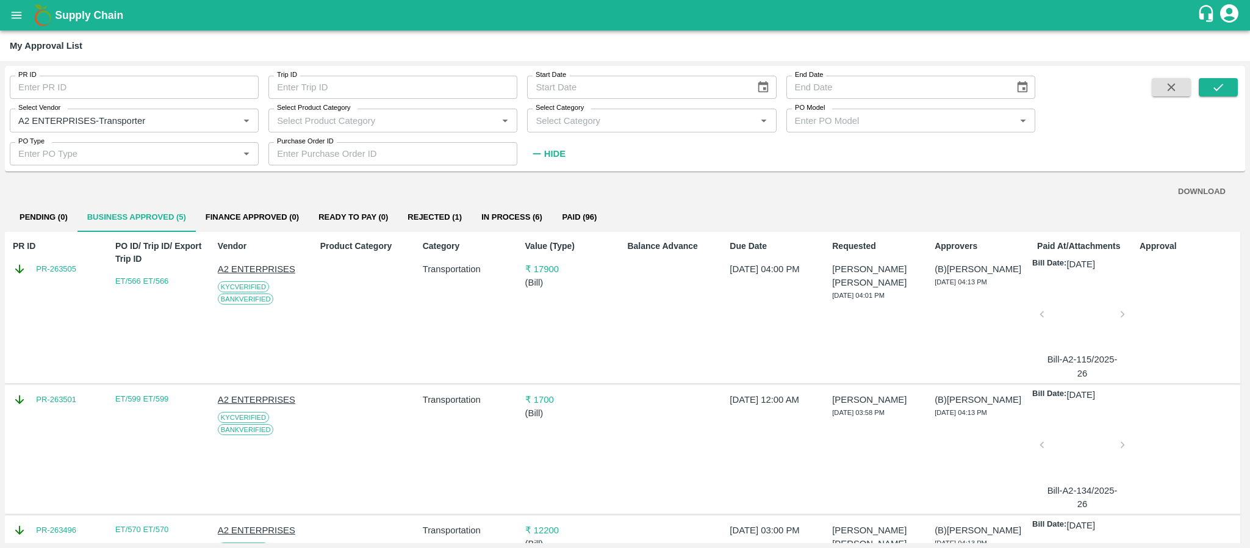
drag, startPoint x: 1242, startPoint y: 257, endPoint x: 1233, endPoint y: 335, distance: 79.2
click at [1233, 335] on div "DOWNLOAD Pending (0) Business Approved (5) Finance Approved (0) Ready To Pay (0…" at bounding box center [625, 359] width 1240 height 367
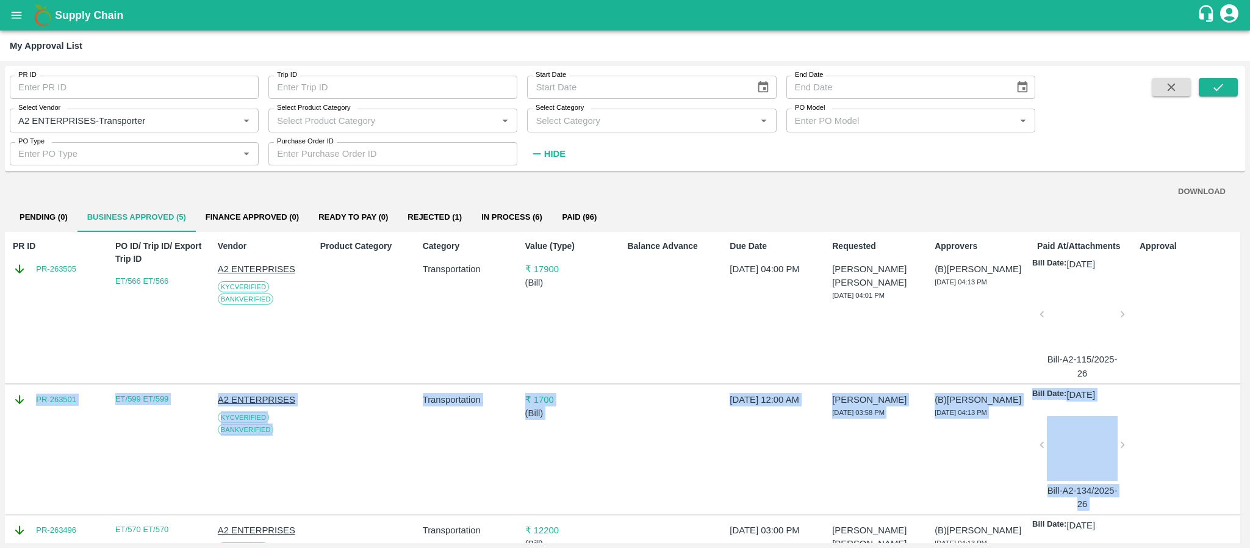
drag, startPoint x: 1245, startPoint y: 321, endPoint x: 1217, endPoint y: 442, distance: 124.0
click at [1217, 442] on div "PR ID PR ID Trip ID Trip ID Start Date Start Date End Date End Date Select Vend…" at bounding box center [625, 304] width 1250 height 487
click at [1242, 317] on div "DOWNLOAD Pending (0) Business Approved (5) Finance Approved (0) Ready To Pay (0…" at bounding box center [625, 359] width 1240 height 367
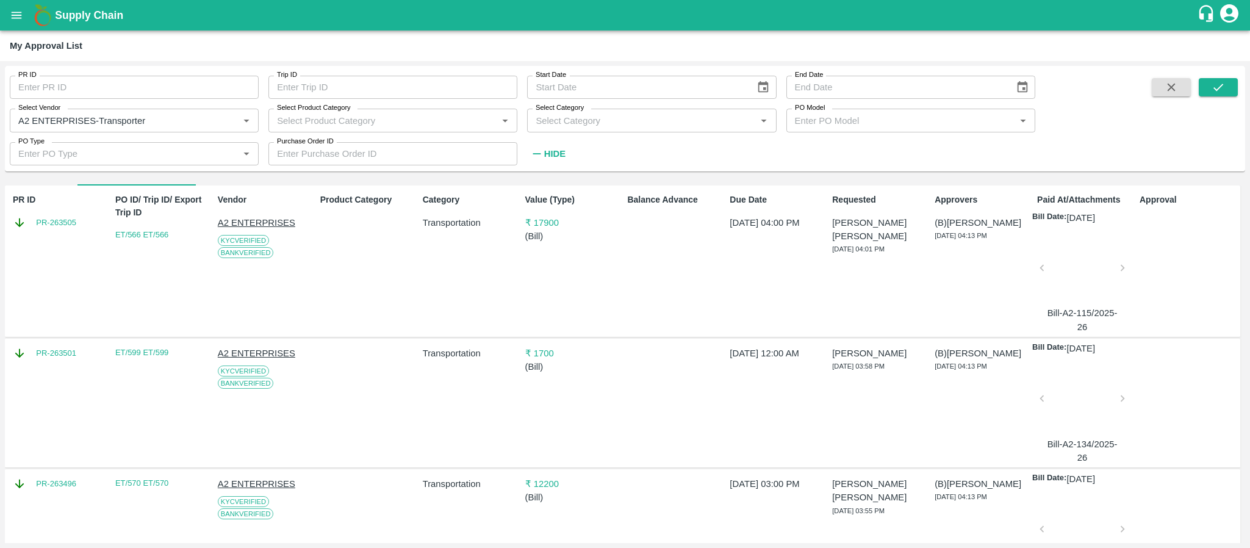
scroll to position [10, 0]
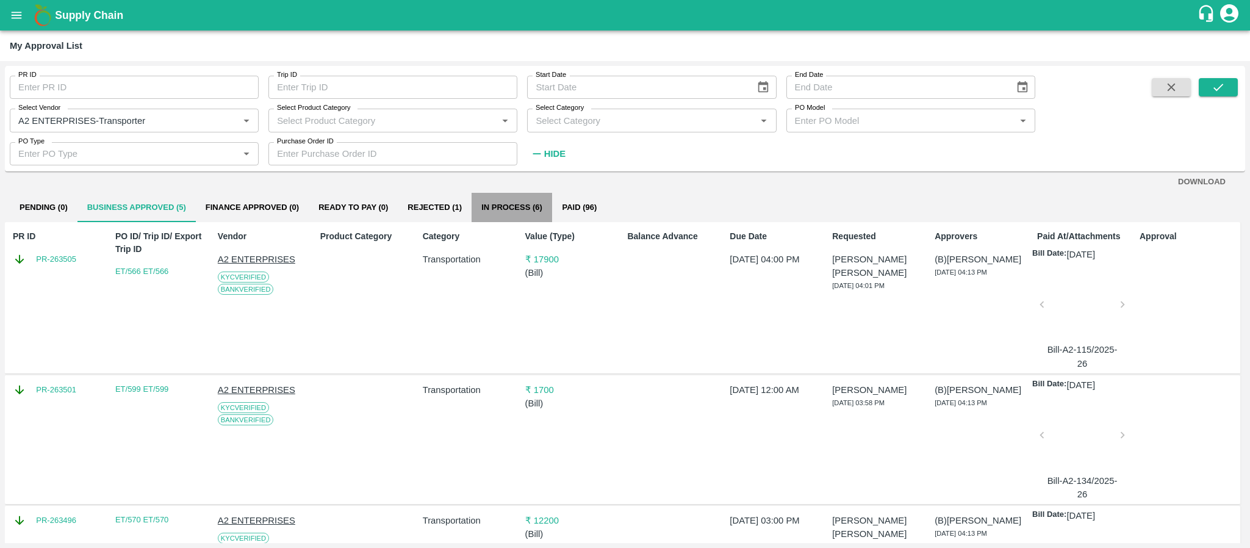
click at [507, 194] on button "In Process (6)" at bounding box center [511, 207] width 80 height 29
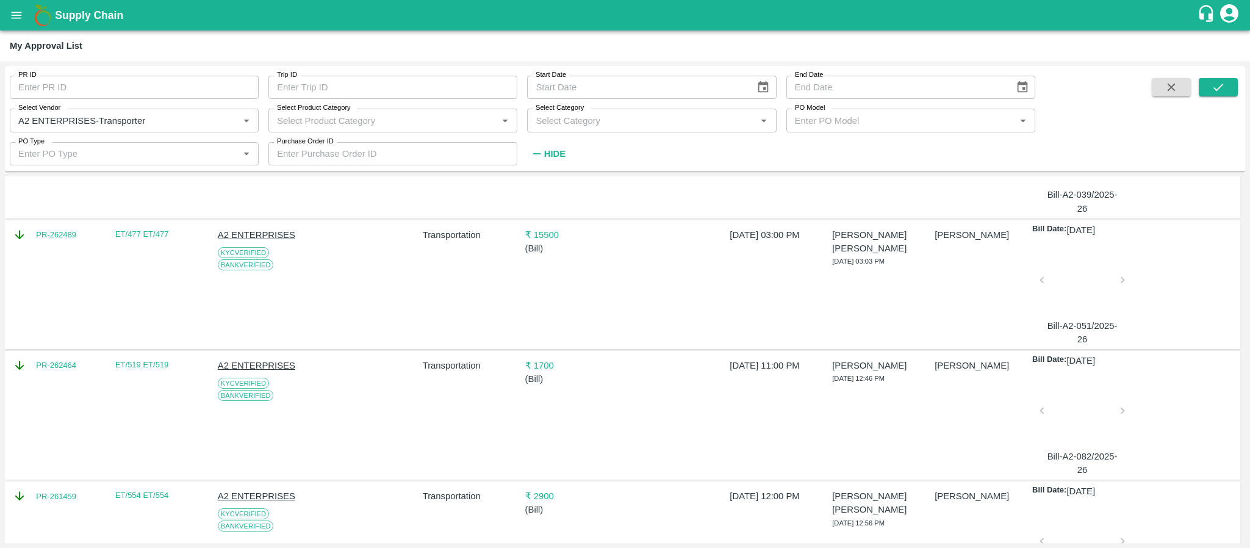
scroll to position [0, 0]
